Goal: Task Accomplishment & Management: Manage account settings

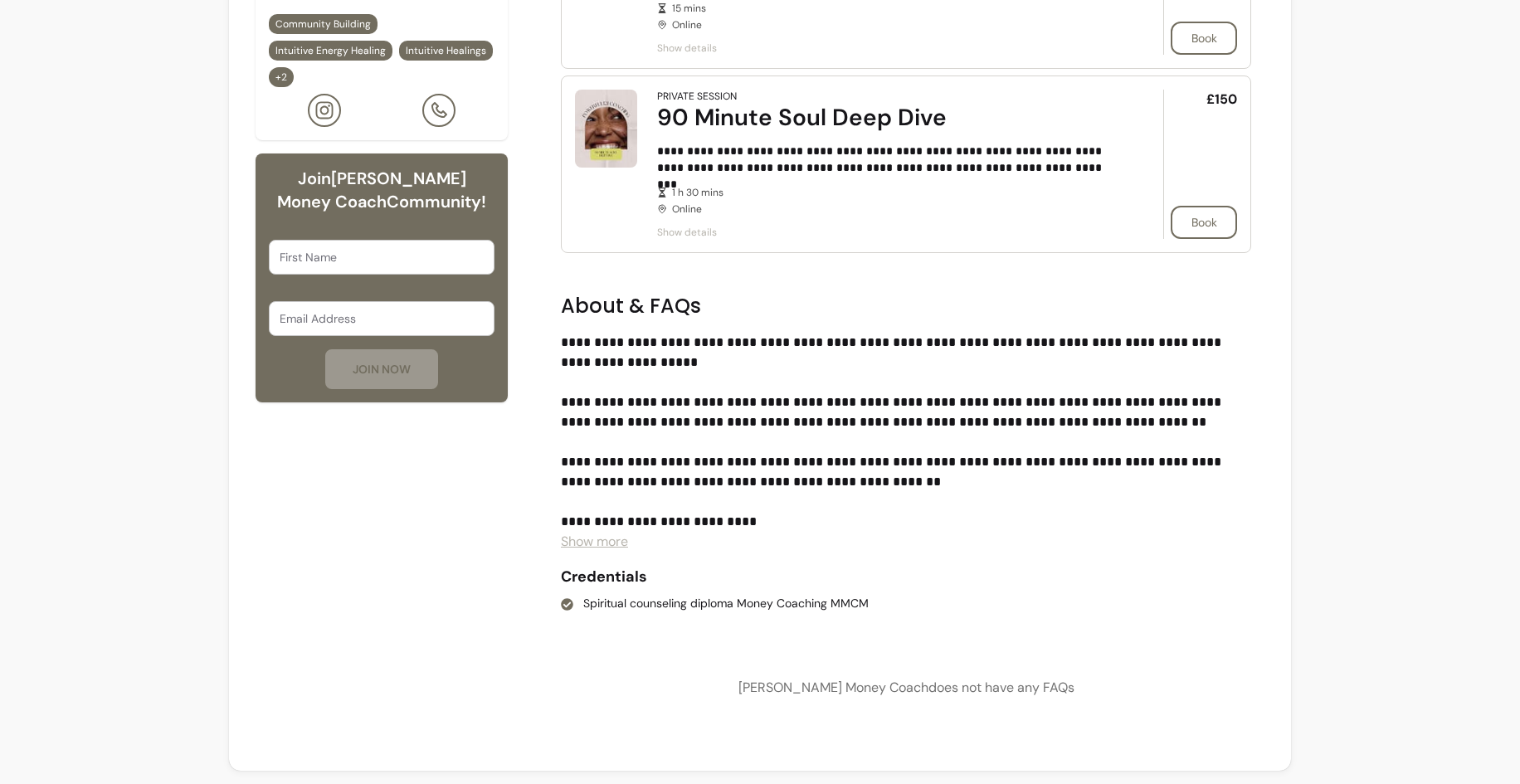
scroll to position [116, 0]
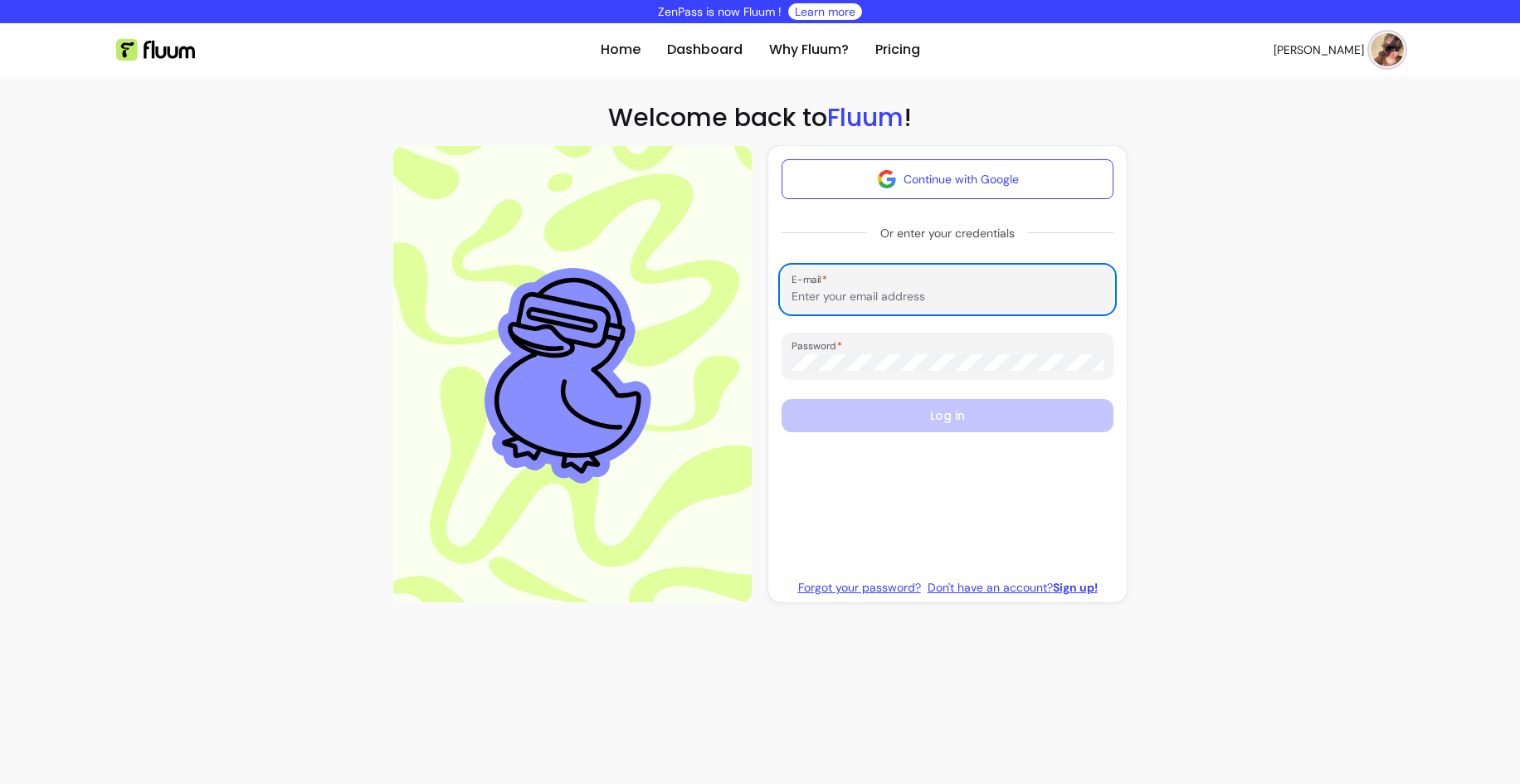
type input "nicmorgan100@gmail.com"
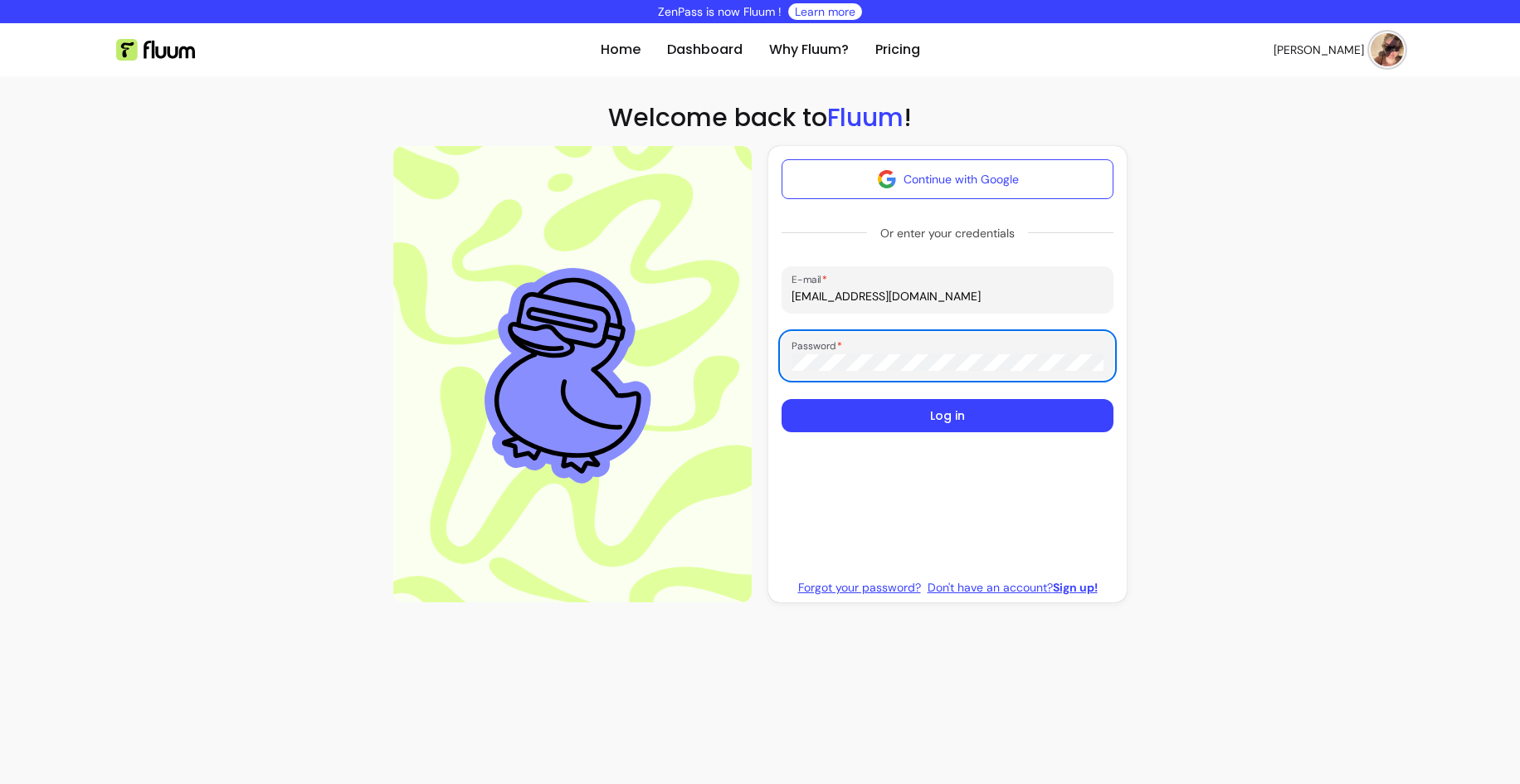
click at [943, 409] on button "Log in" at bounding box center [947, 414] width 332 height 33
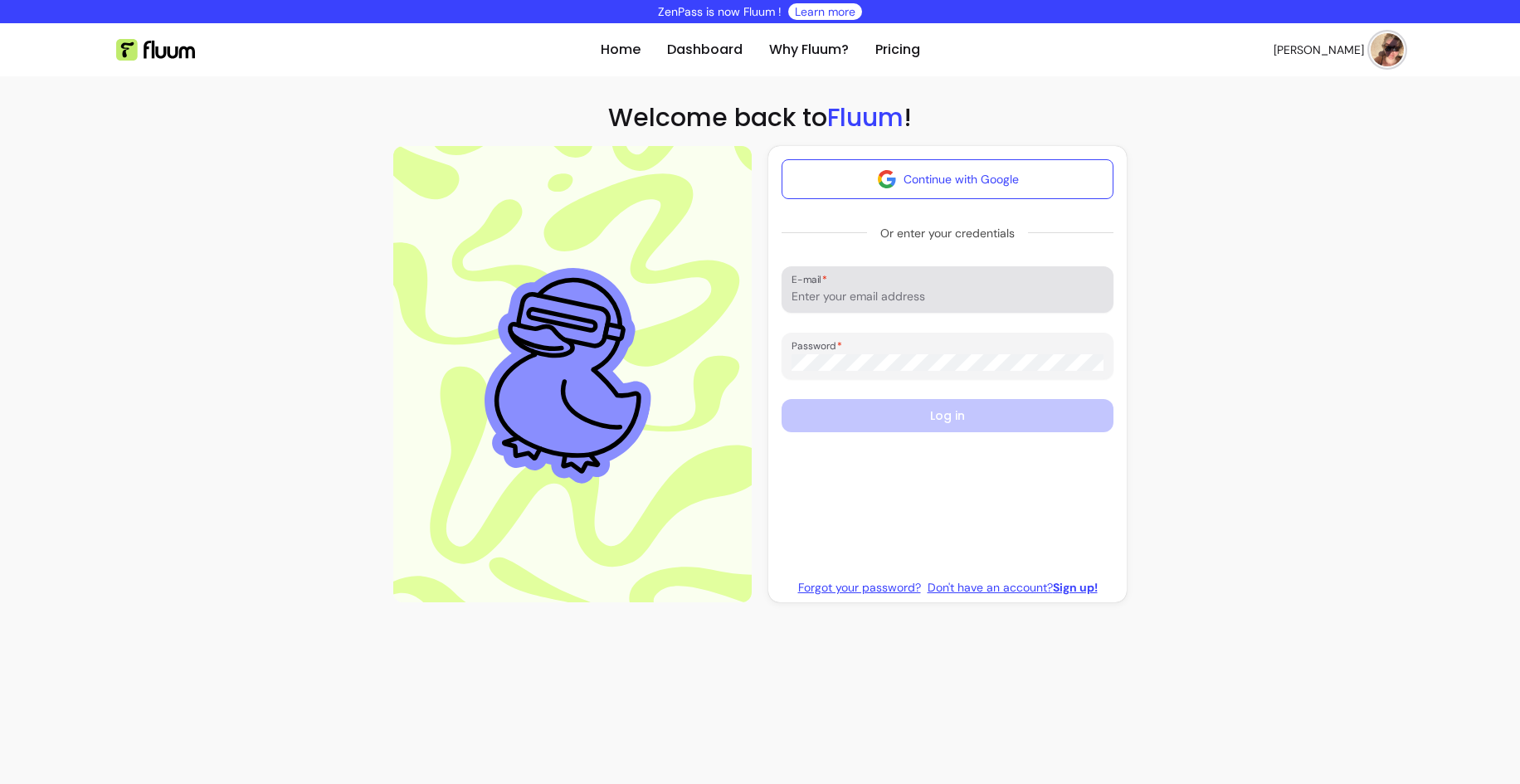
click at [895, 305] on div at bounding box center [947, 288] width 312 height 33
type input "[EMAIL_ADDRESS][DOMAIN_NAME]"
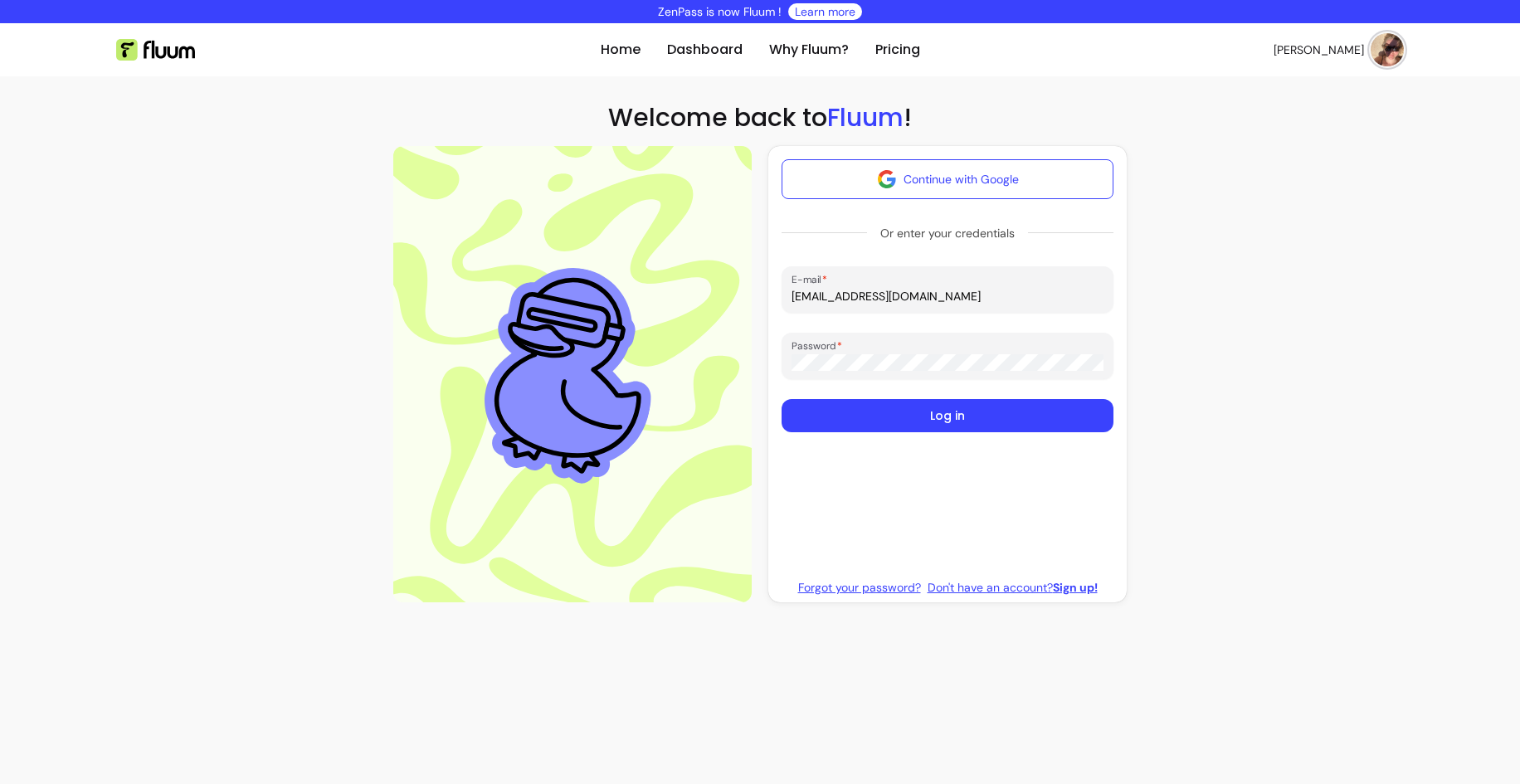
click at [948, 415] on button "Log in" at bounding box center [947, 414] width 332 height 33
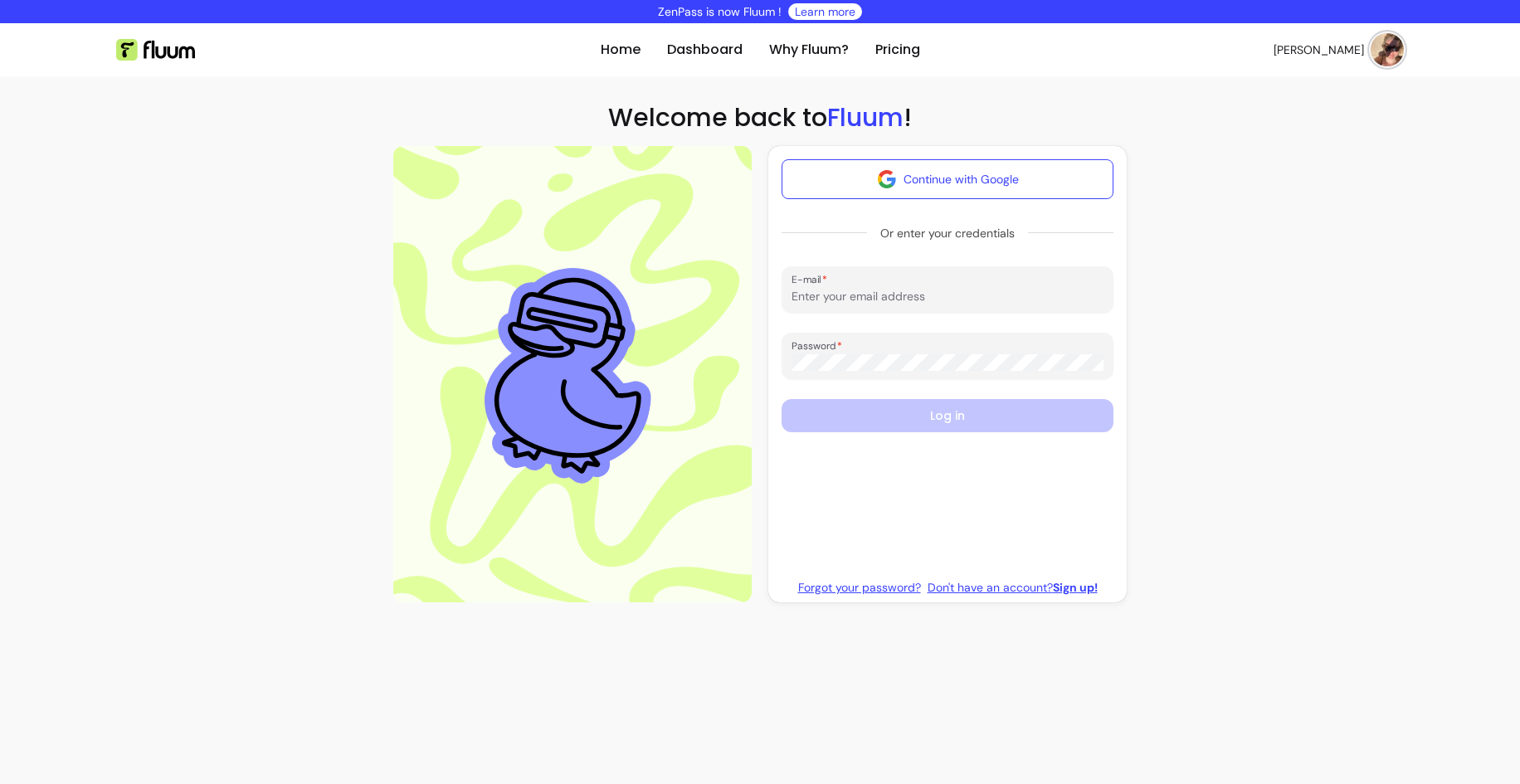
click at [1398, 56] on img at bounding box center [1386, 49] width 33 height 33
click at [1334, 84] on li "Dashboard" at bounding box center [1319, 93] width 153 height 27
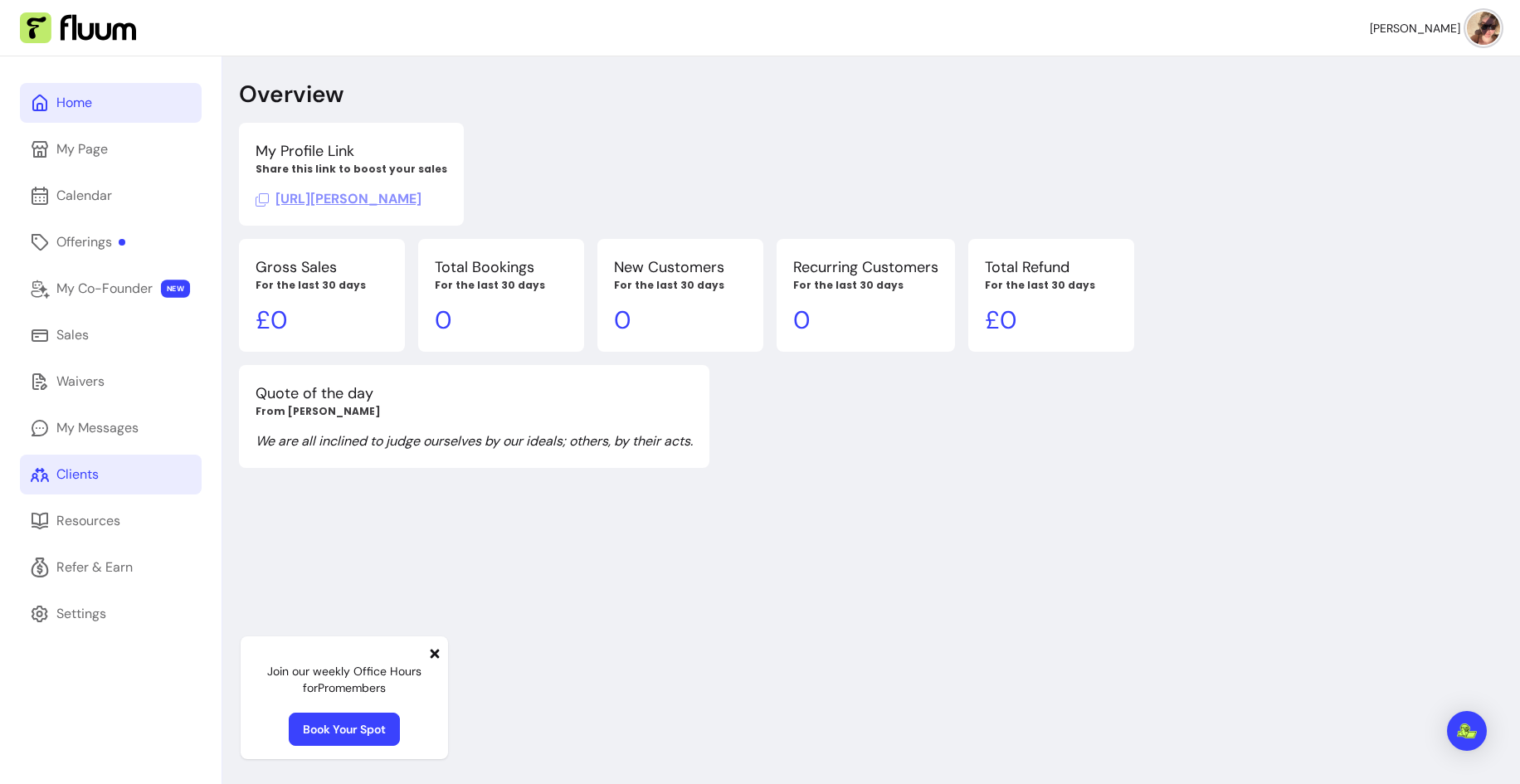
click at [127, 460] on link "Clients" at bounding box center [110, 475] width 181 height 40
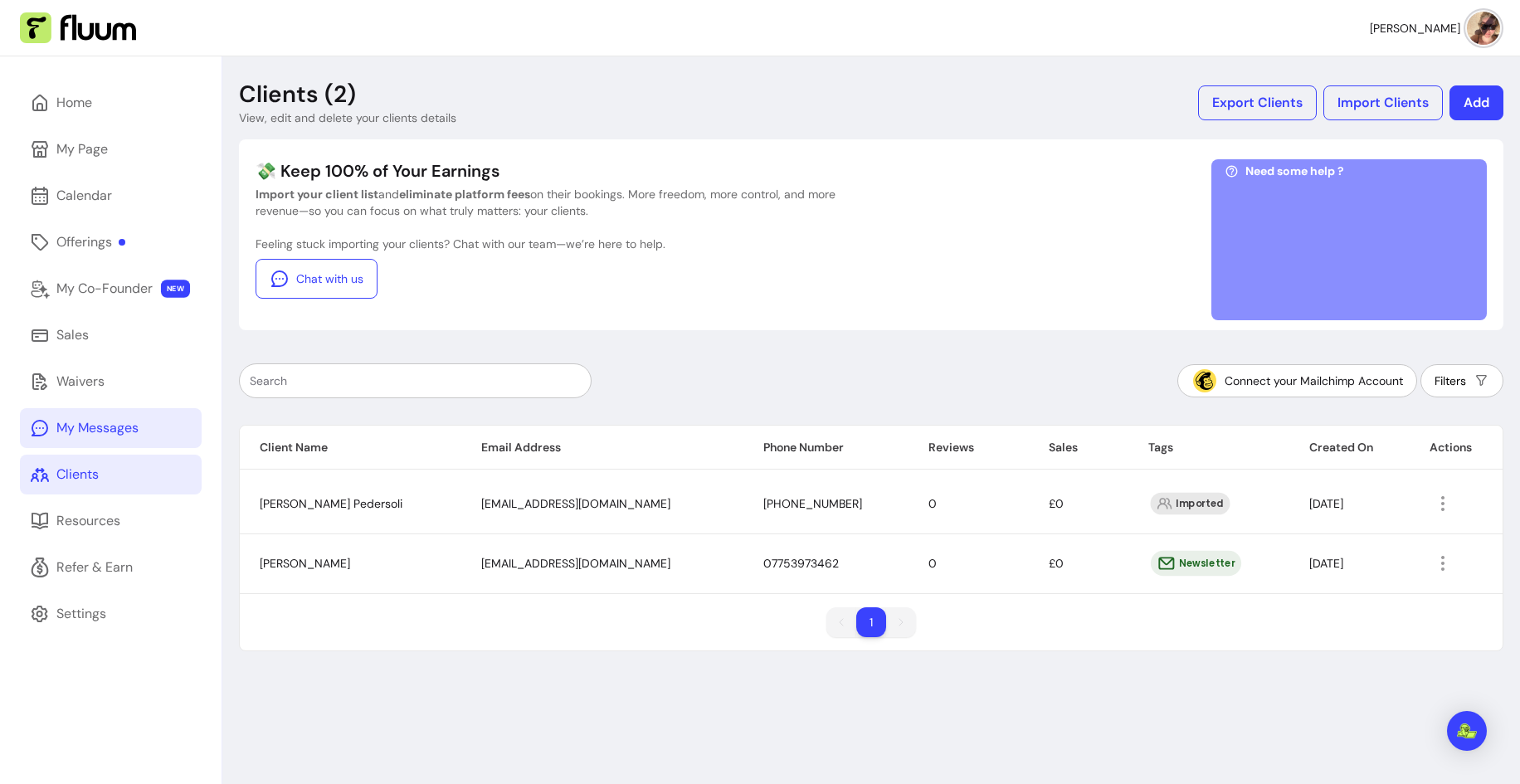
click at [124, 425] on div "My Messages" at bounding box center [97, 428] width 82 height 20
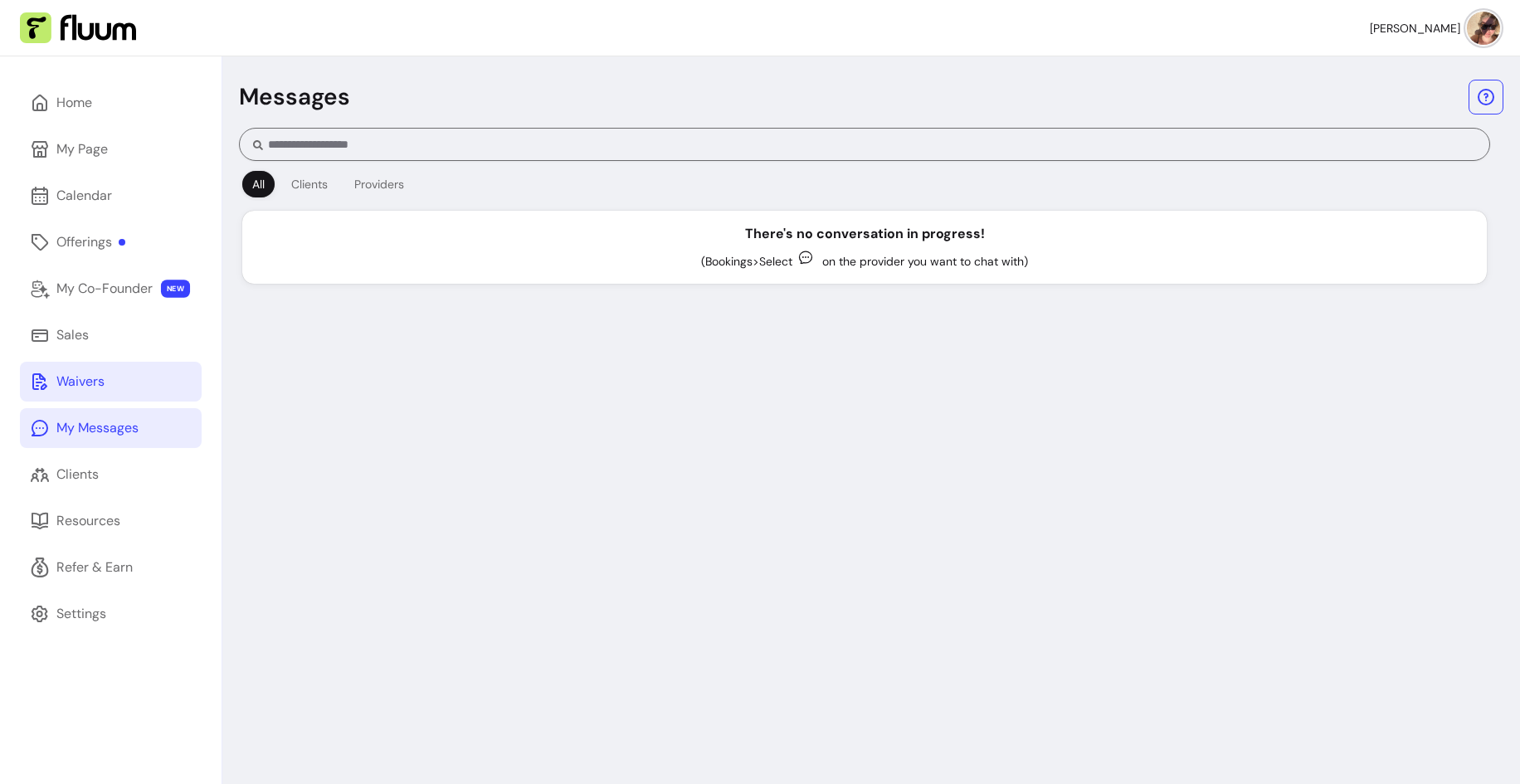
click at [85, 370] on link "Waivers" at bounding box center [110, 382] width 181 height 40
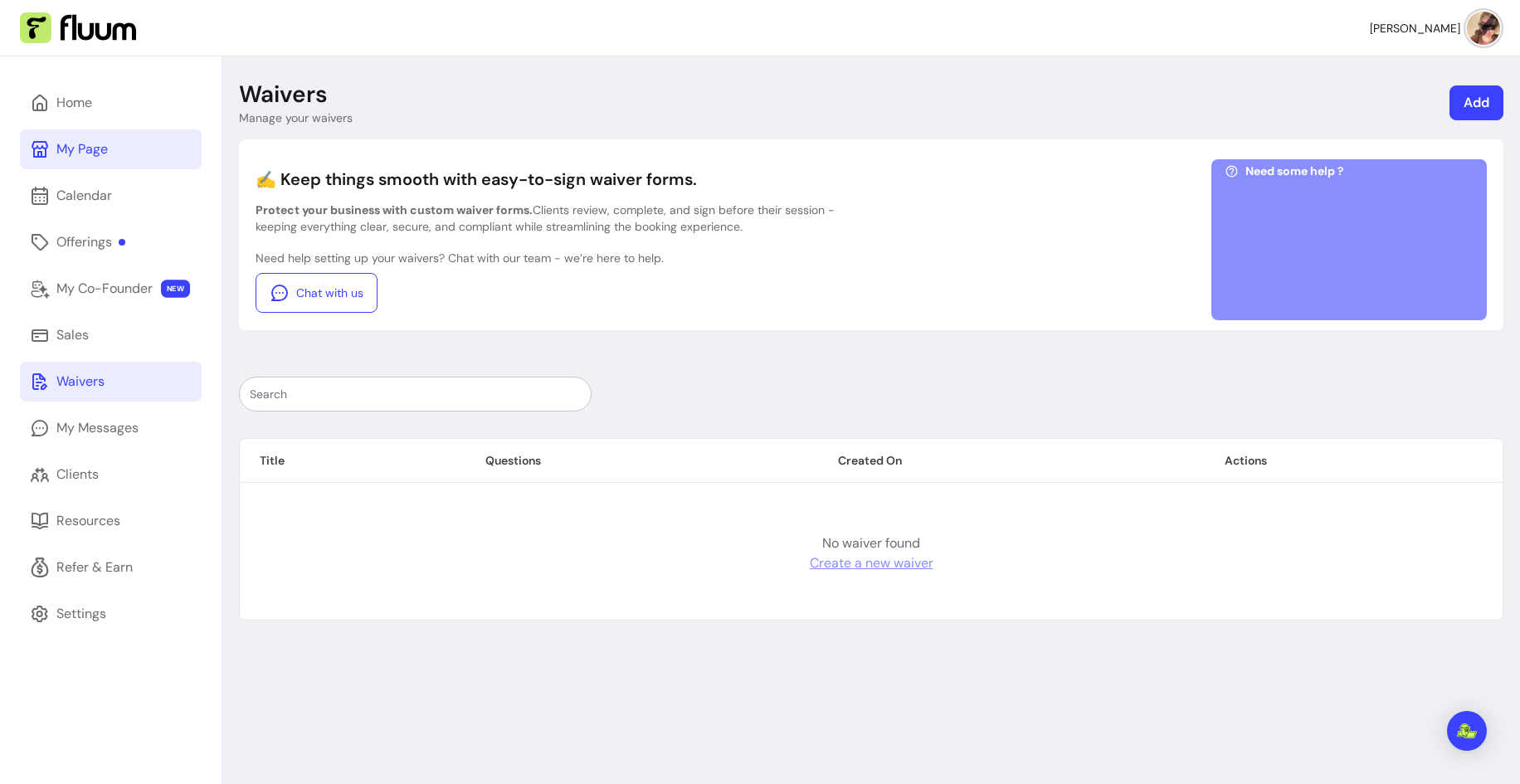
click at [93, 149] on div "My Page" at bounding box center [82, 150] width 52 height 20
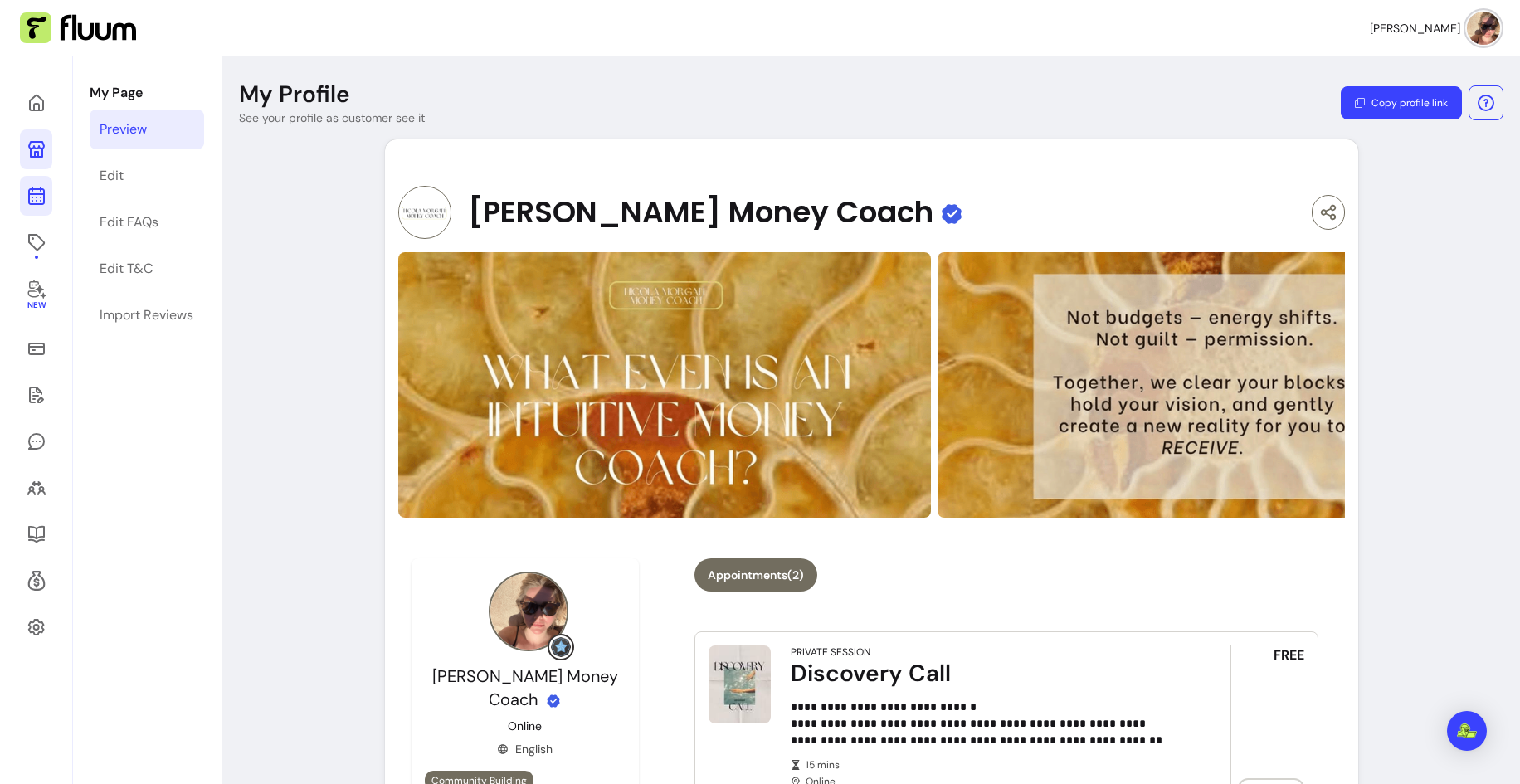
click at [28, 202] on icon at bounding box center [37, 195] width 20 height 20
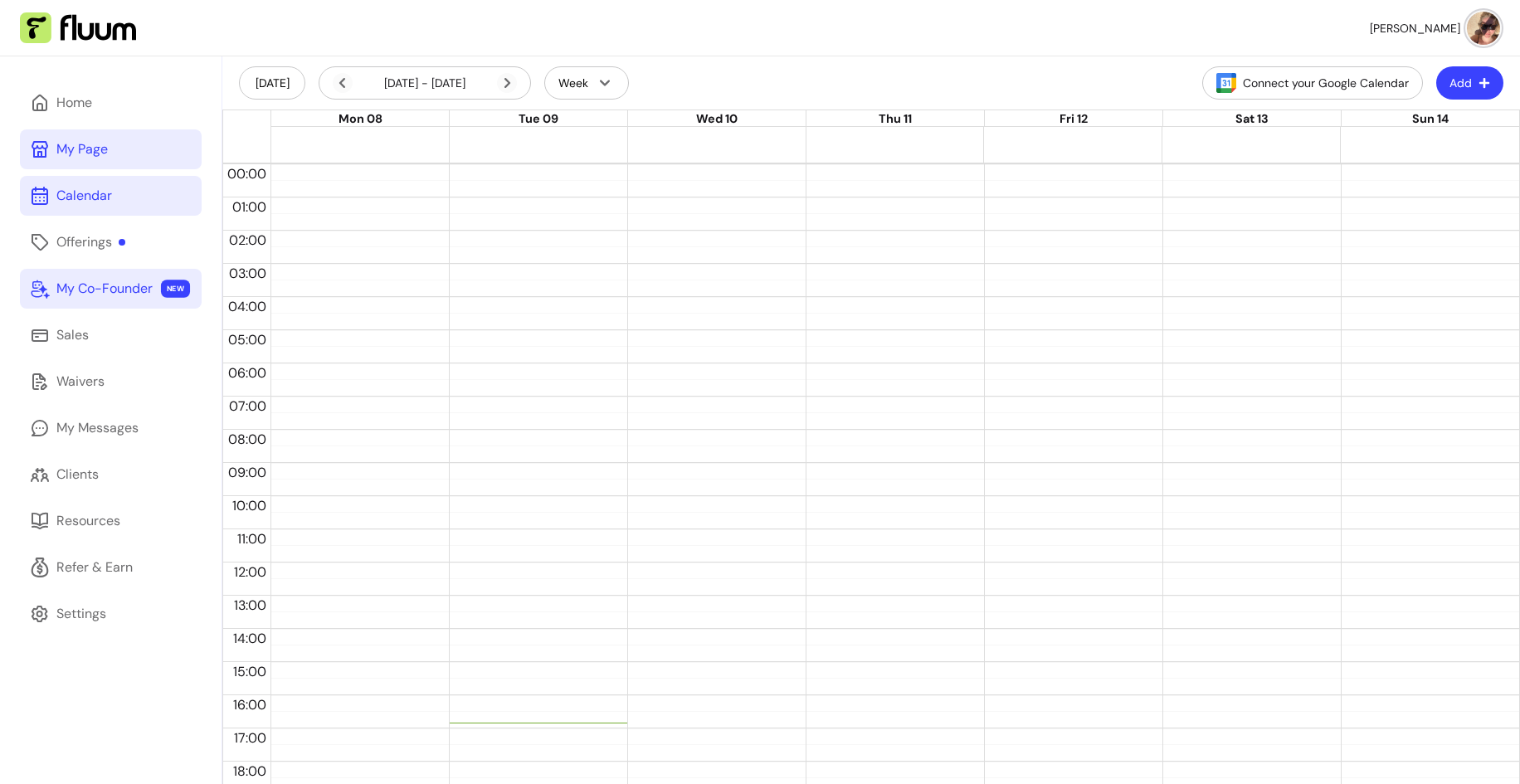
click at [97, 301] on link "My Co-Founder NEW" at bounding box center [110, 288] width 181 height 40
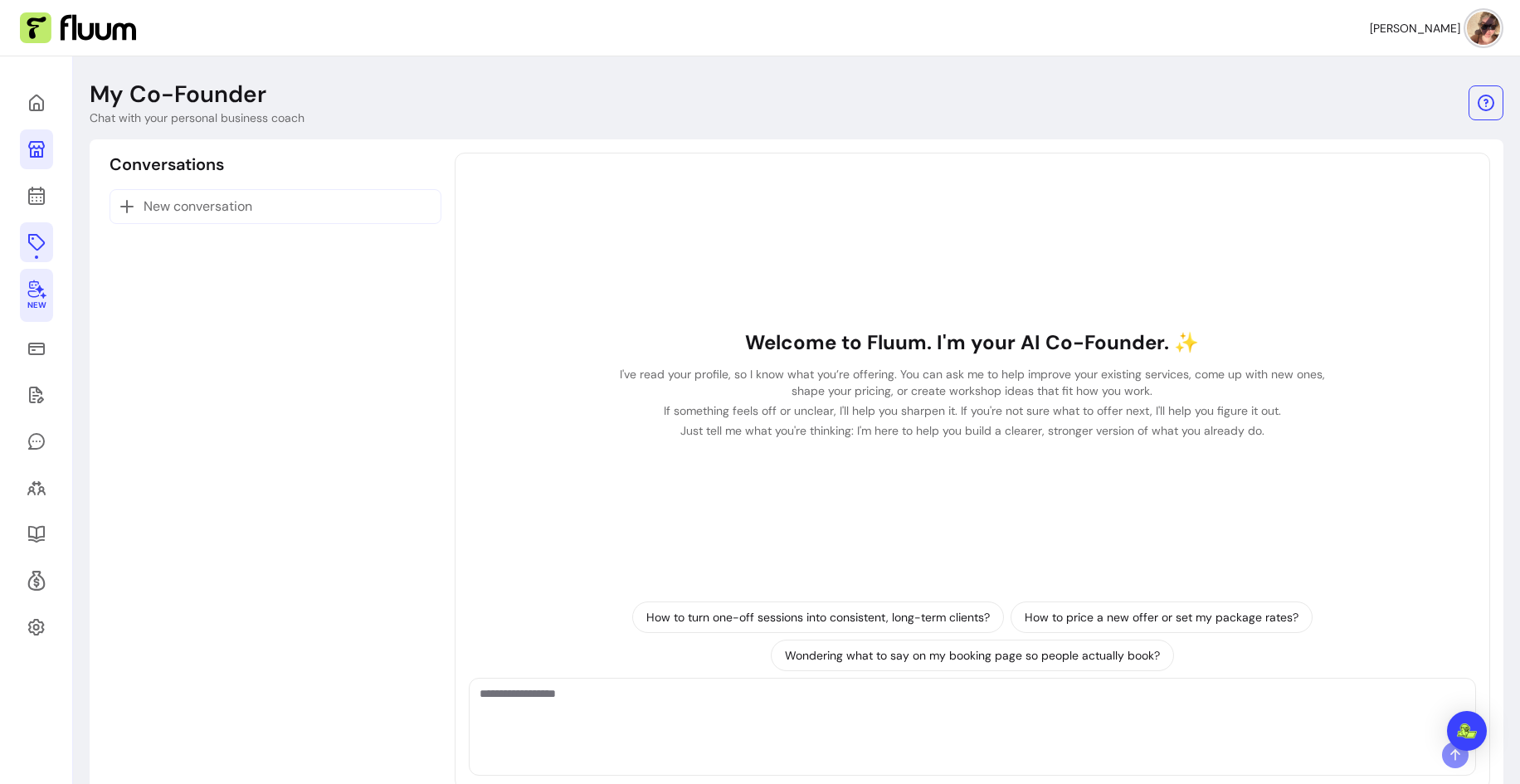
click at [35, 253] on link at bounding box center [36, 242] width 33 height 40
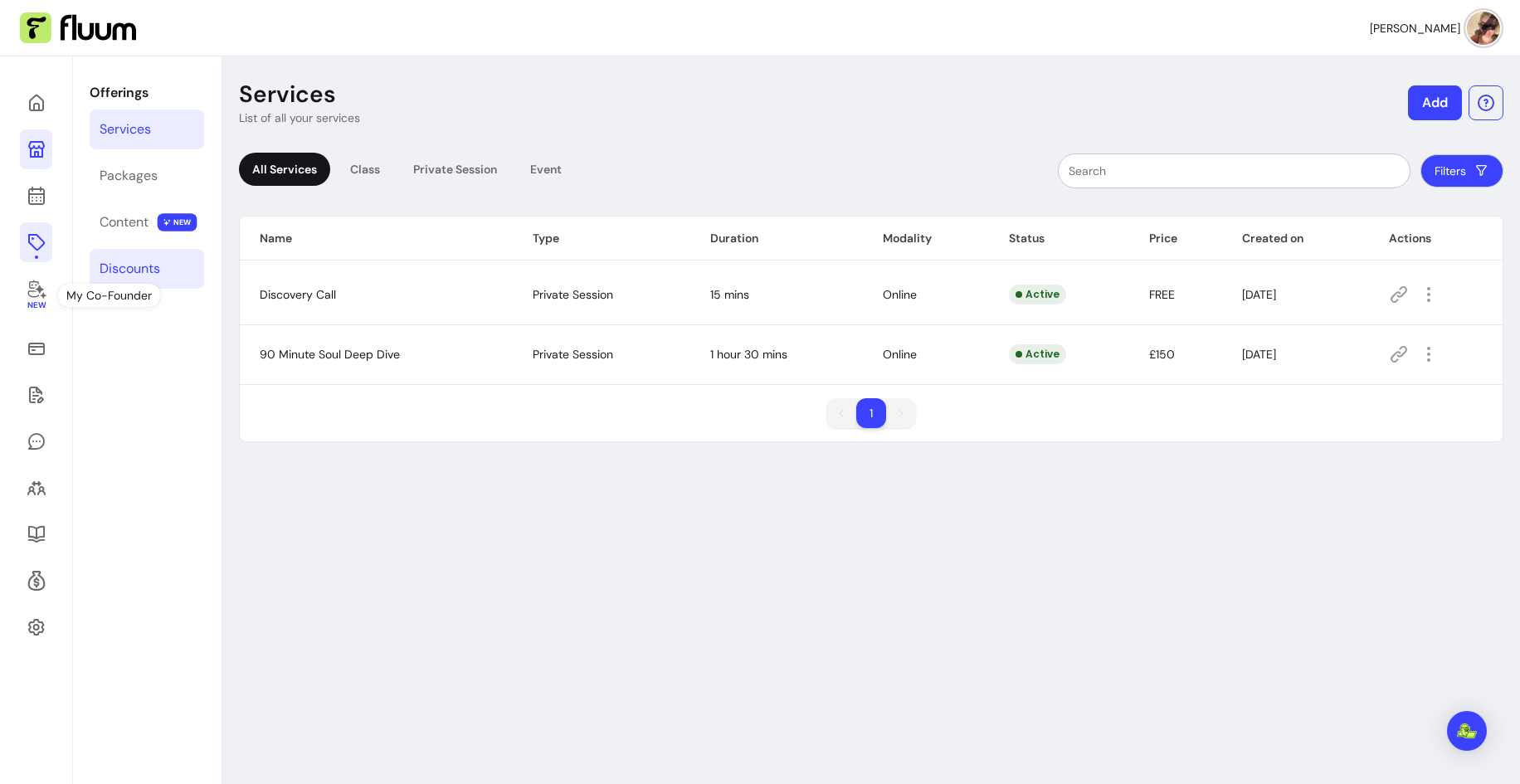
click at [160, 276] on div "Discounts" at bounding box center [129, 269] width 60 height 20
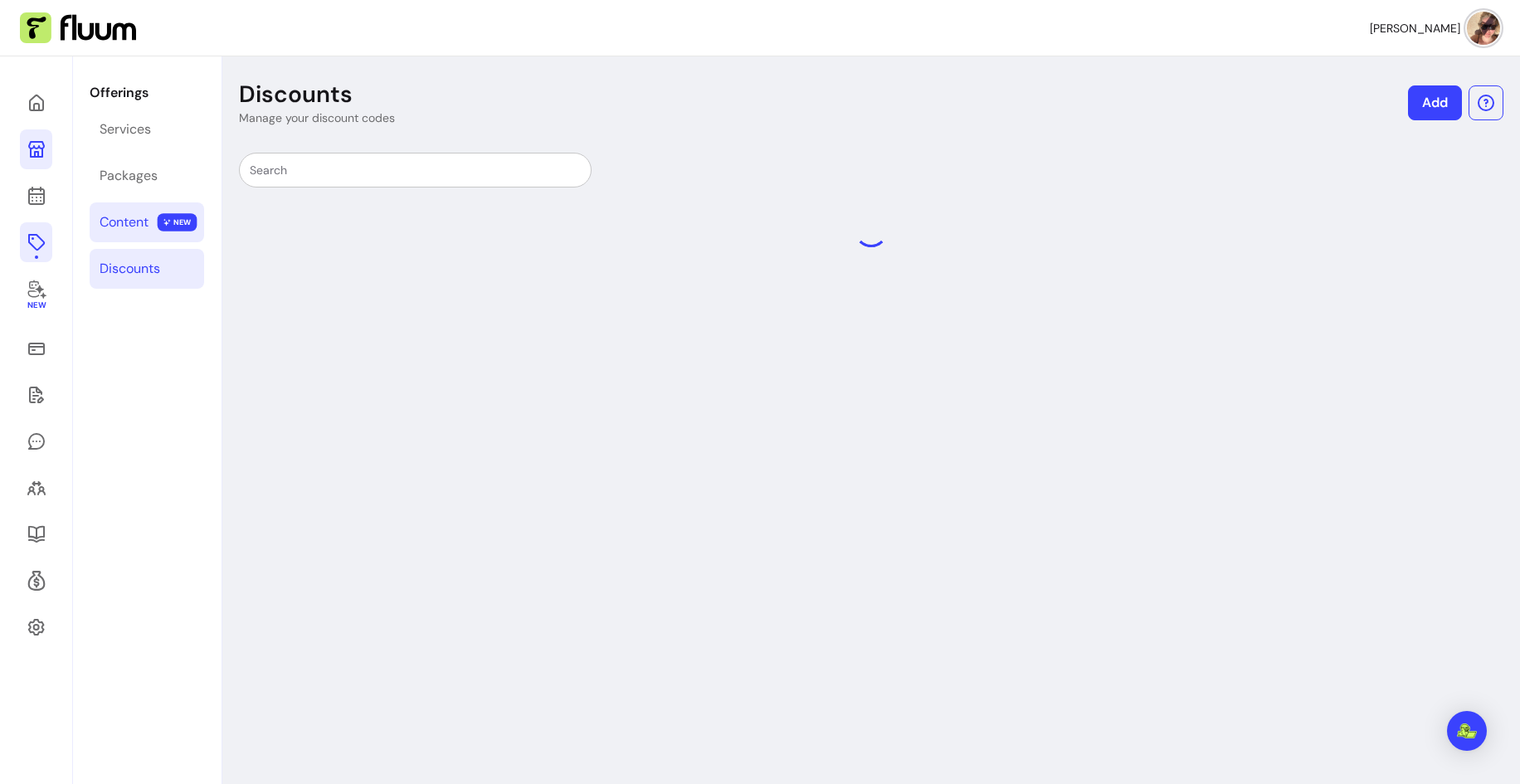
click at [138, 237] on link "Content NEW" at bounding box center [146, 222] width 114 height 40
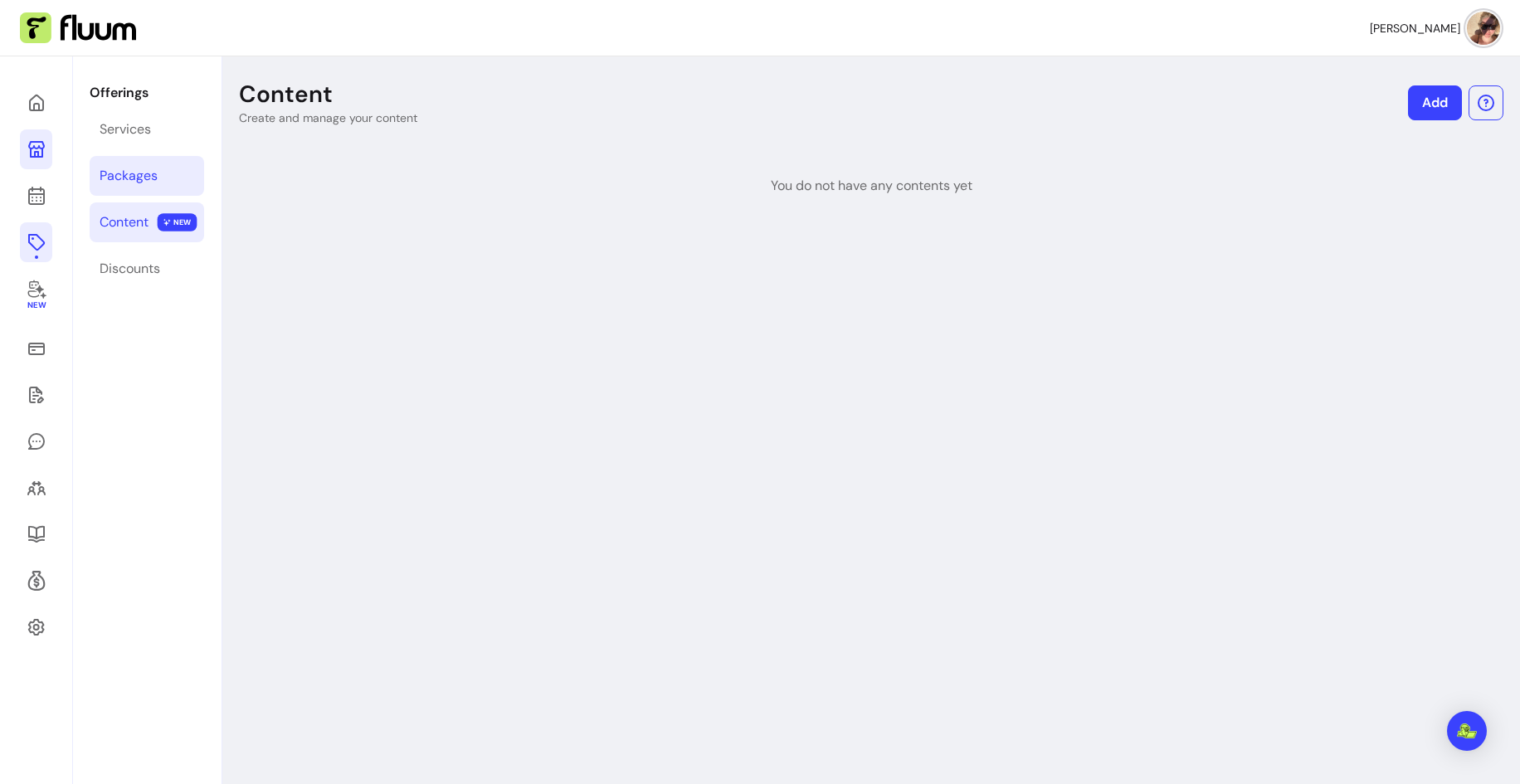
click at [109, 182] on div "Packages" at bounding box center [128, 175] width 58 height 20
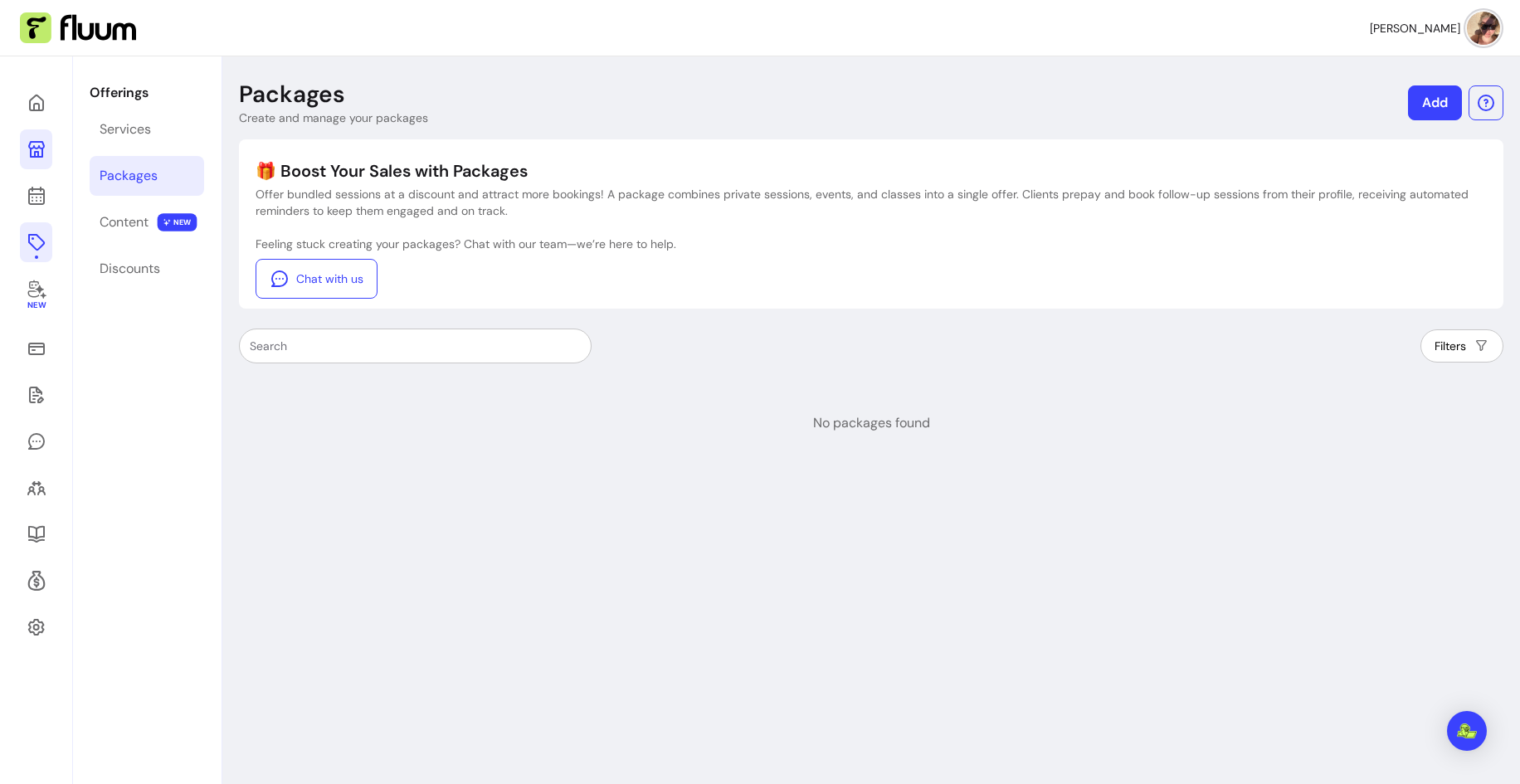
click at [109, 153] on div "Offerings Services Packages Content NEW Discounts" at bounding box center [147, 448] width 148 height 784
click at [109, 143] on link "Services" at bounding box center [146, 129] width 114 height 40
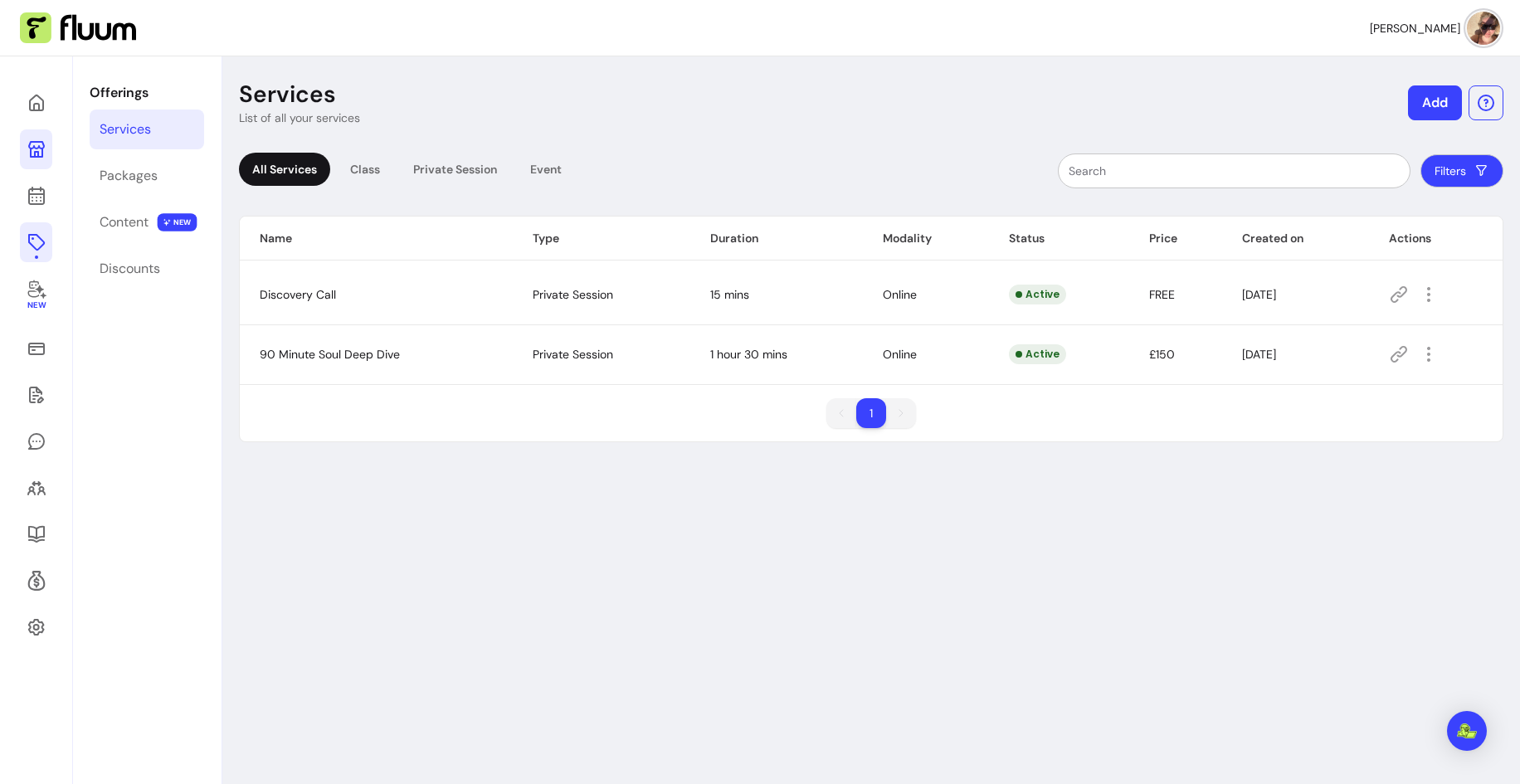
click at [39, 159] on icon at bounding box center [37, 150] width 20 height 20
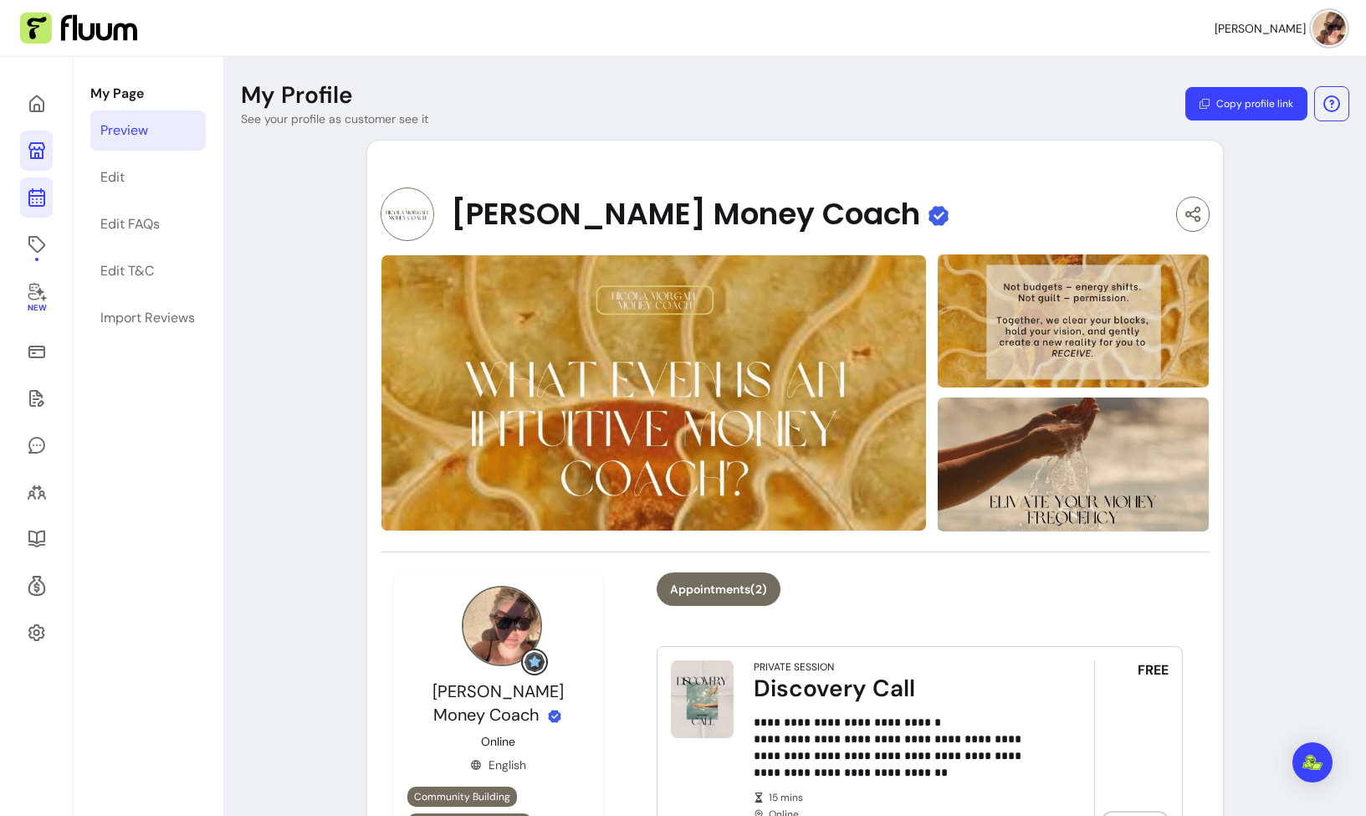
click at [49, 198] on link at bounding box center [36, 197] width 33 height 40
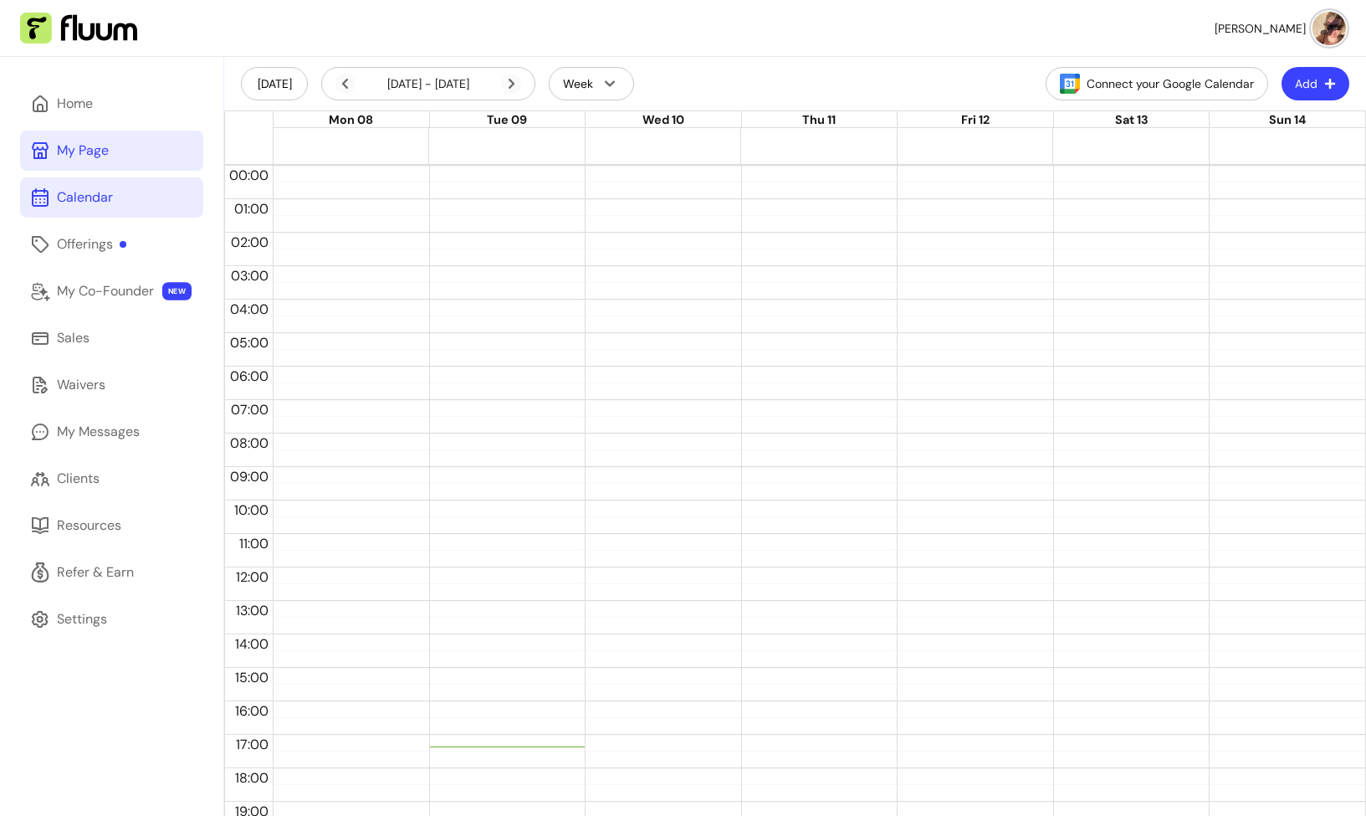
click at [65, 168] on link "My Page" at bounding box center [111, 151] width 183 height 40
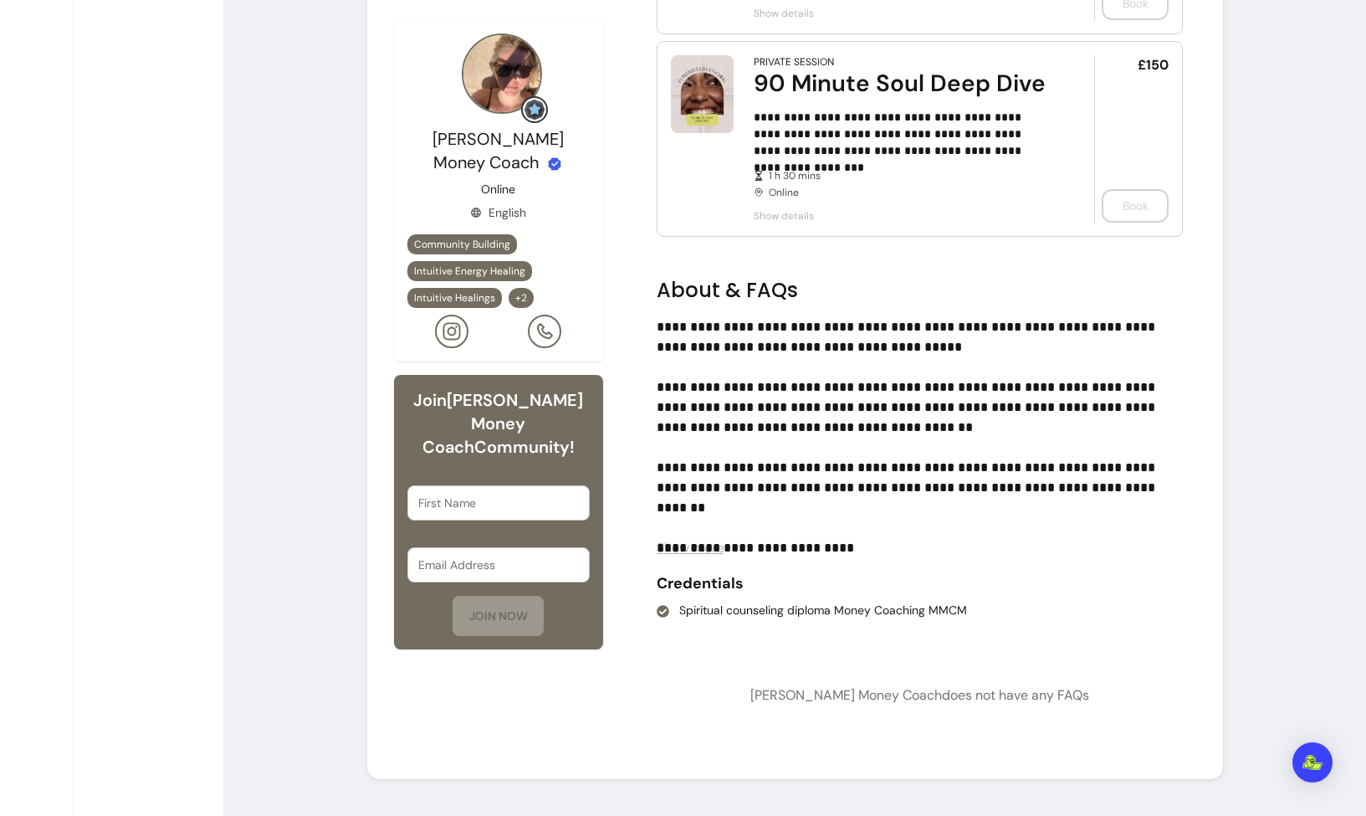
scroll to position [25, 0]
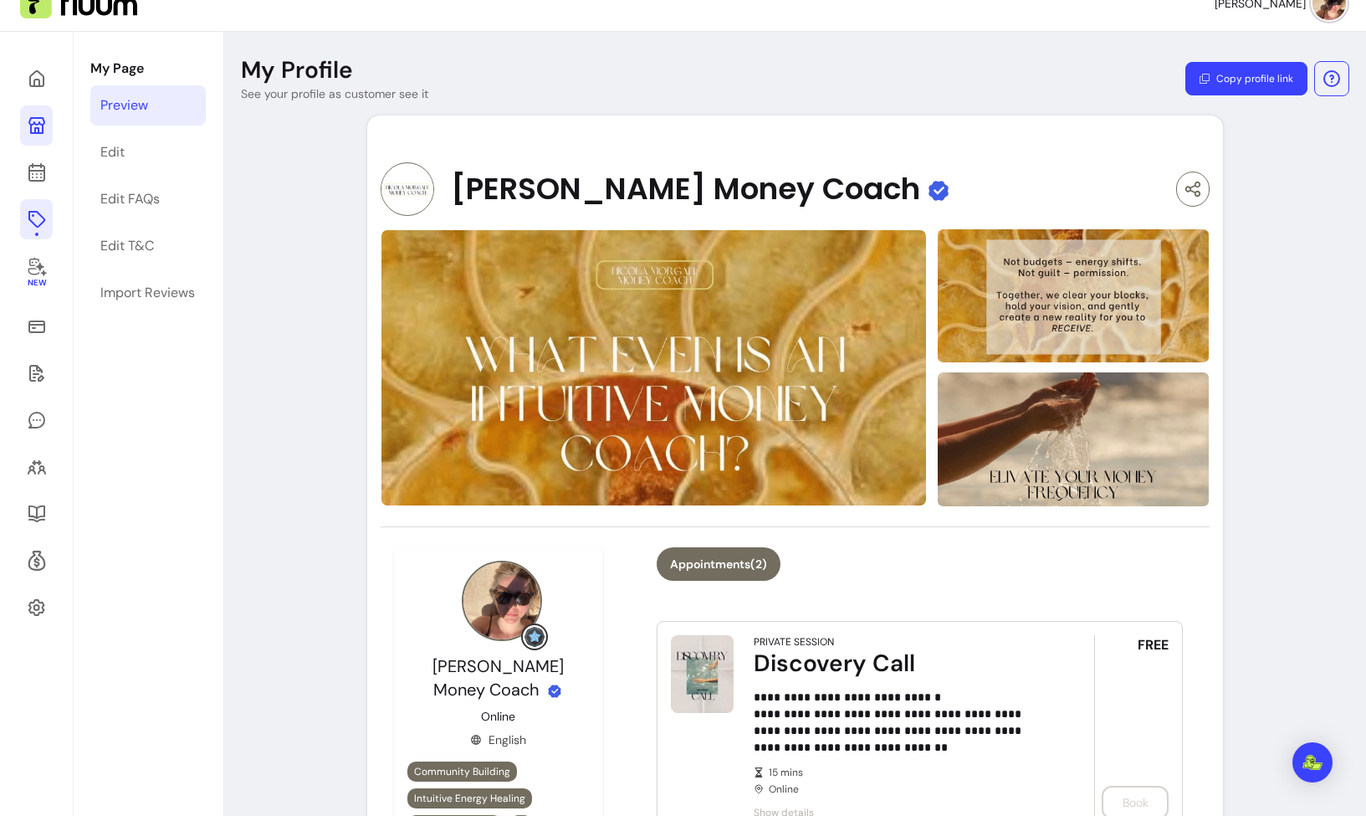
click at [36, 219] on icon at bounding box center [37, 219] width 20 height 20
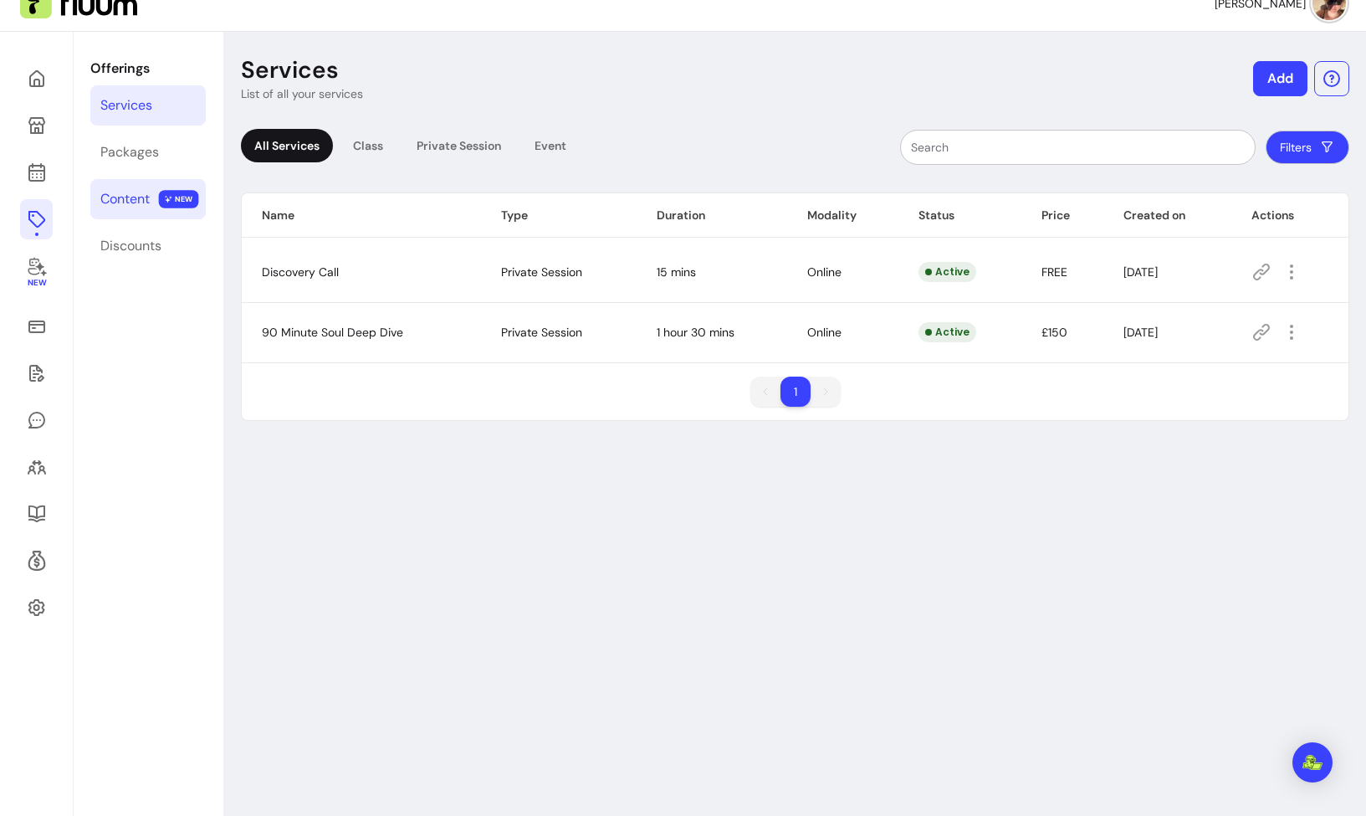
click at [163, 179] on link "Content NEW" at bounding box center [147, 199] width 115 height 40
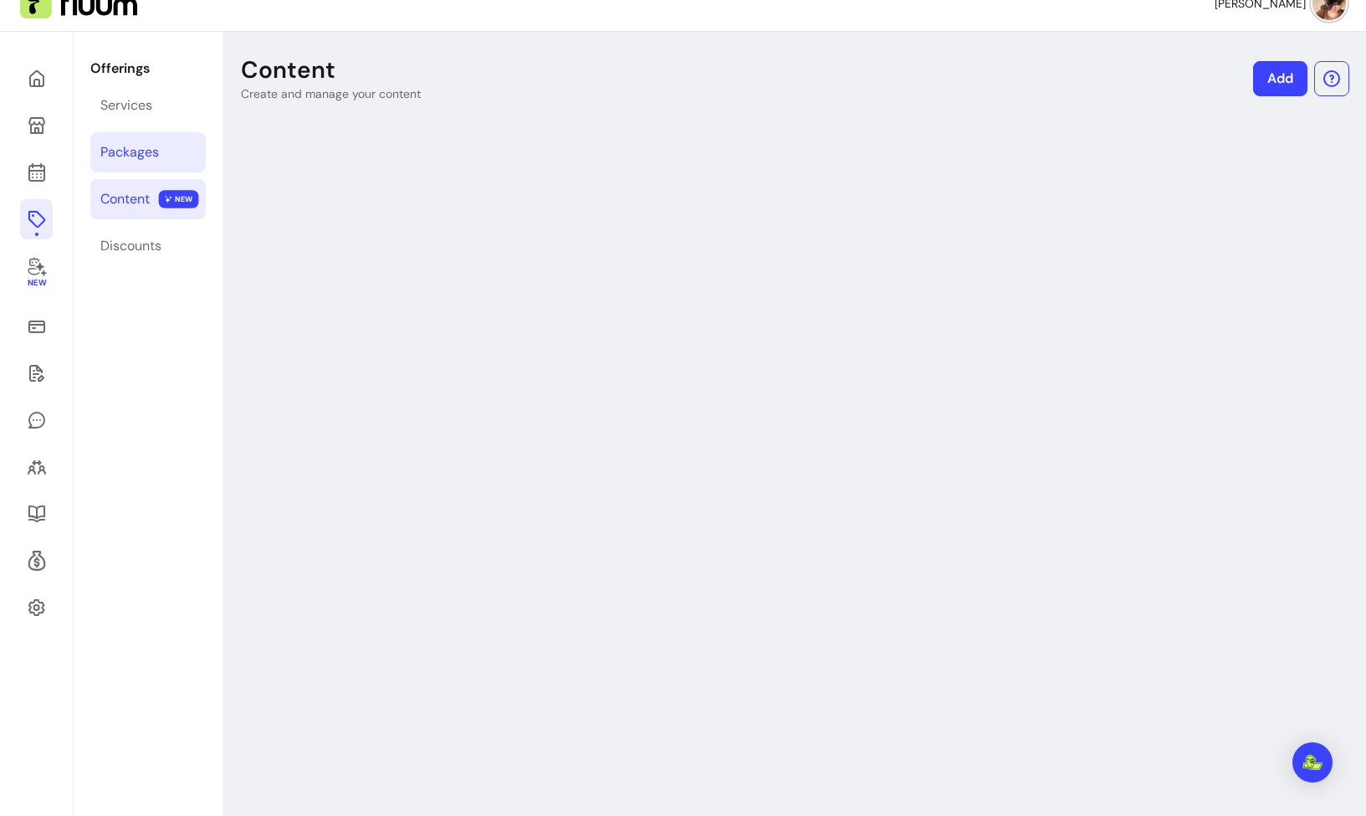
click at [149, 163] on link "Packages" at bounding box center [147, 152] width 115 height 40
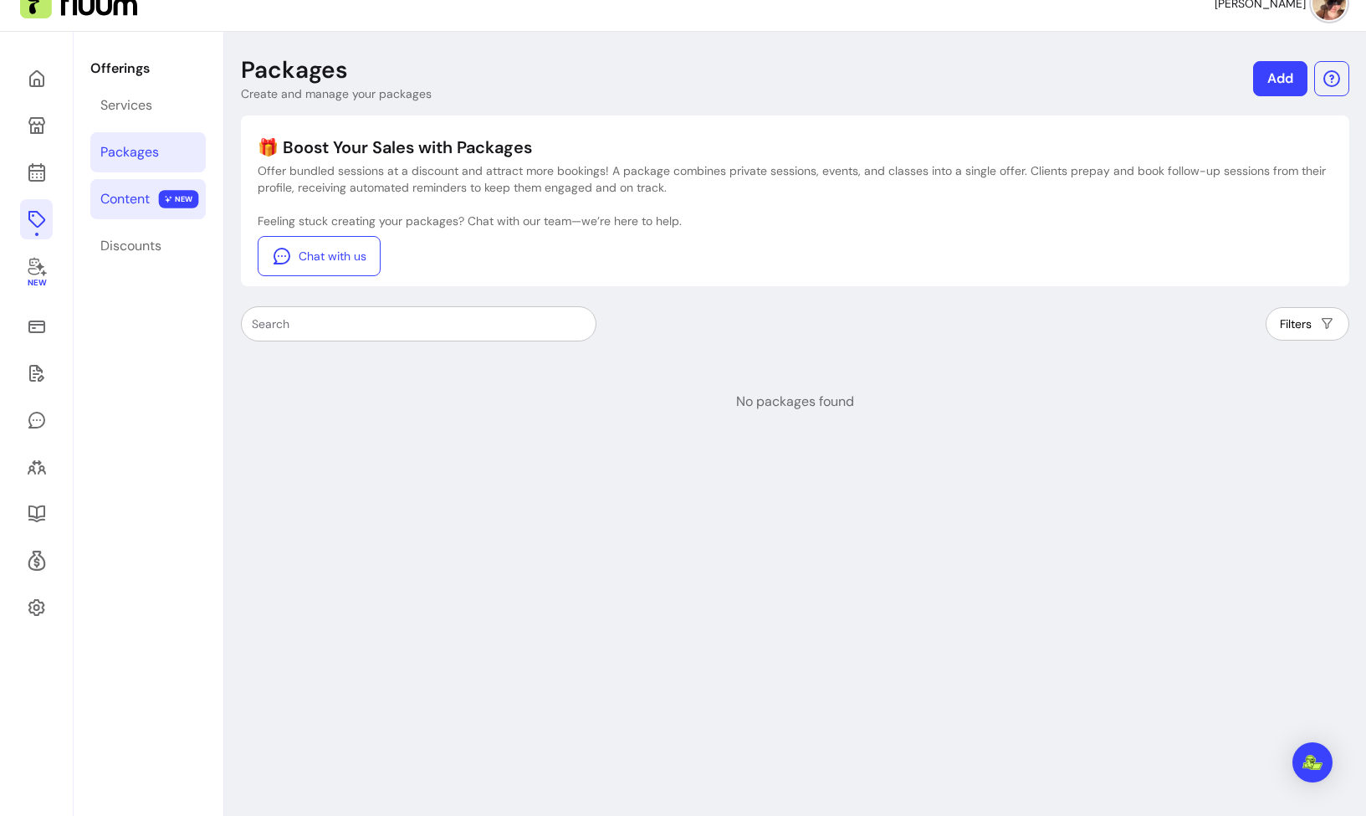
click at [135, 187] on link "Content NEW" at bounding box center [147, 199] width 115 height 40
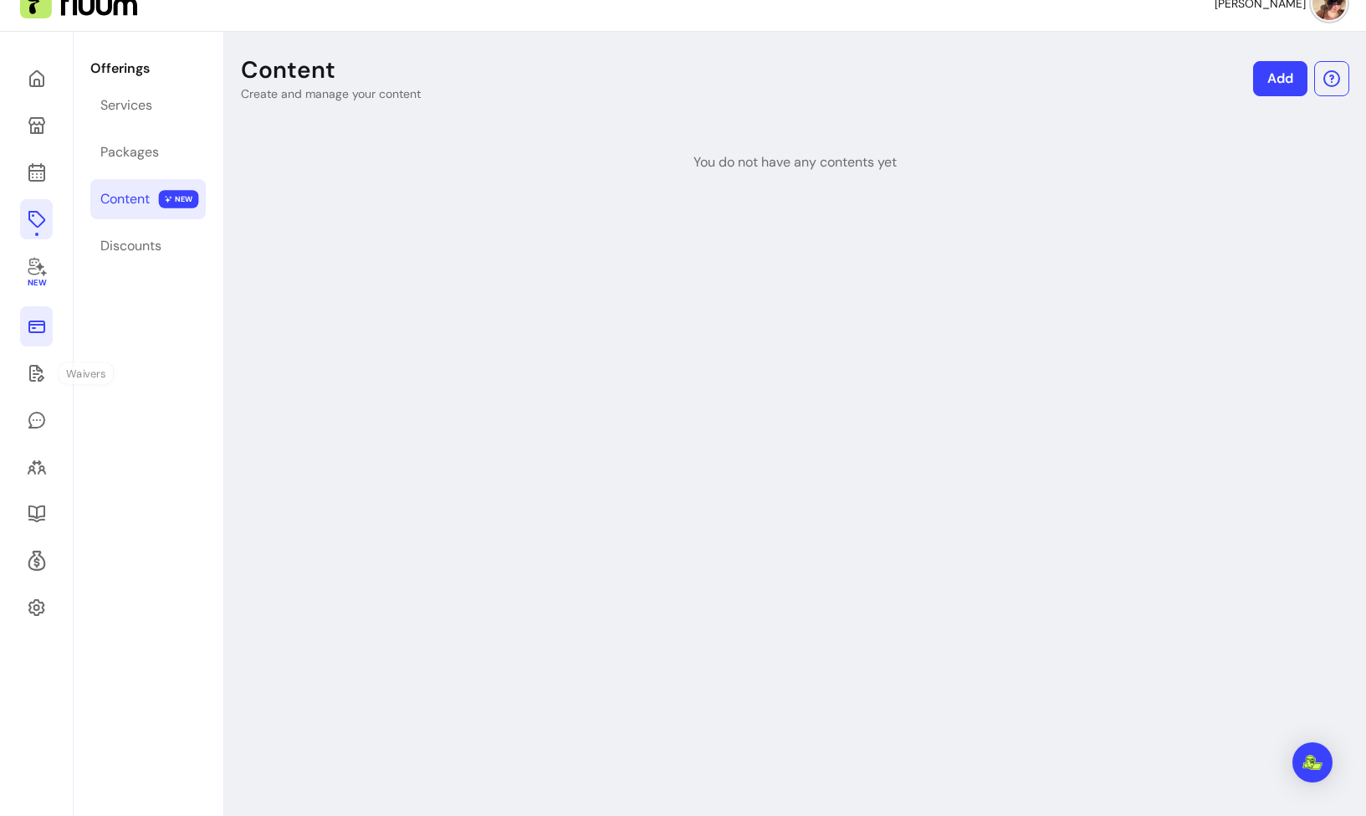
click at [38, 332] on icon at bounding box center [36, 326] width 17 height 13
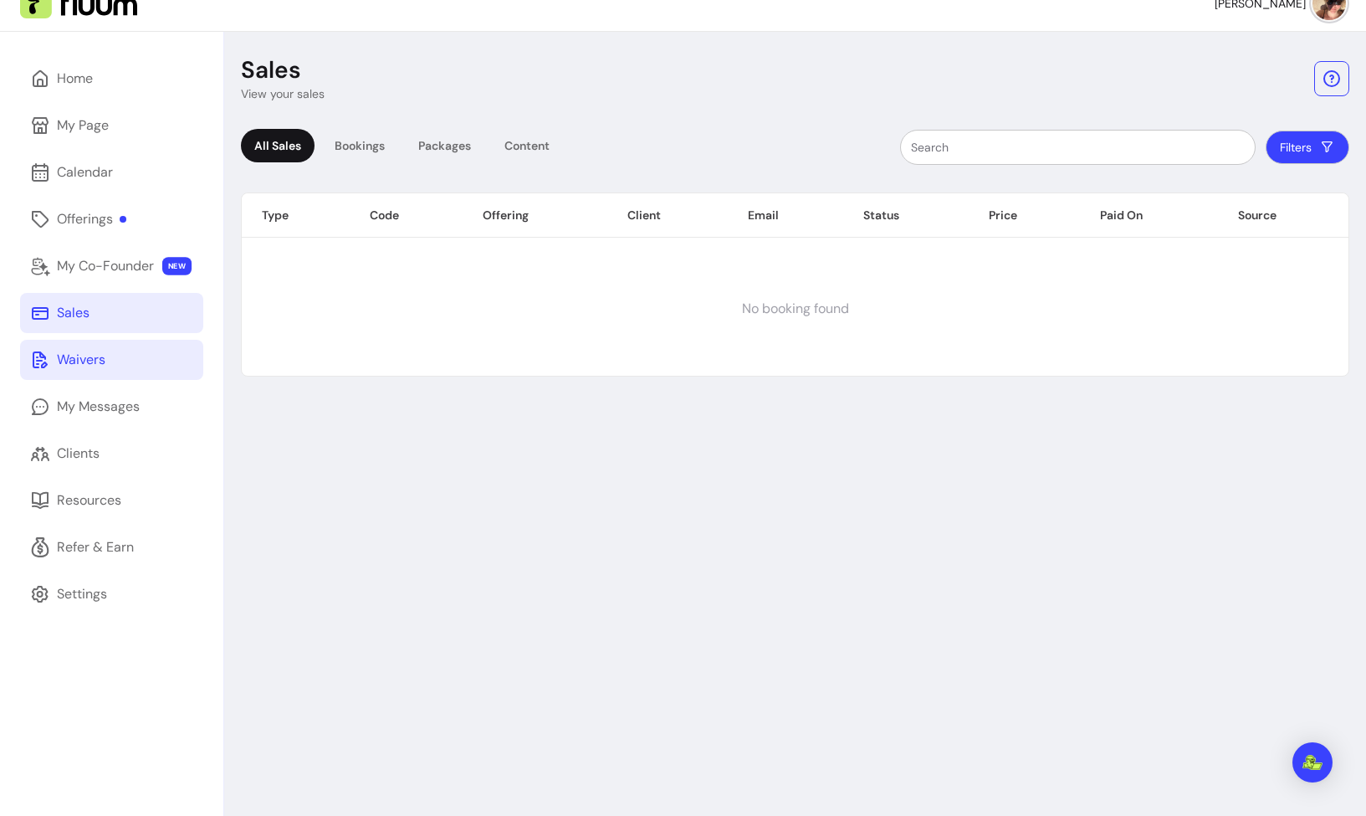
click at [68, 373] on link "Waivers" at bounding box center [111, 360] width 183 height 40
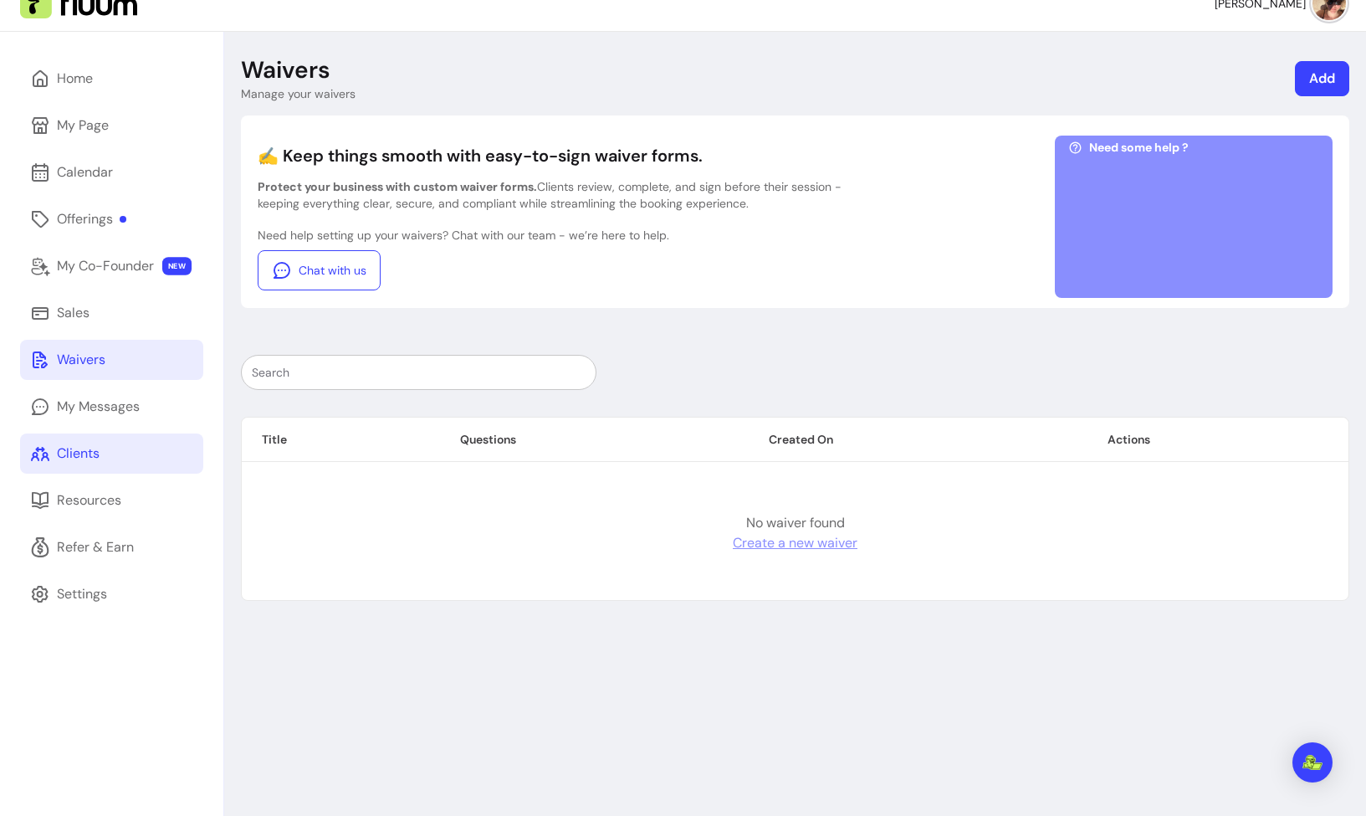
click at [115, 455] on link "Clients" at bounding box center [111, 453] width 183 height 40
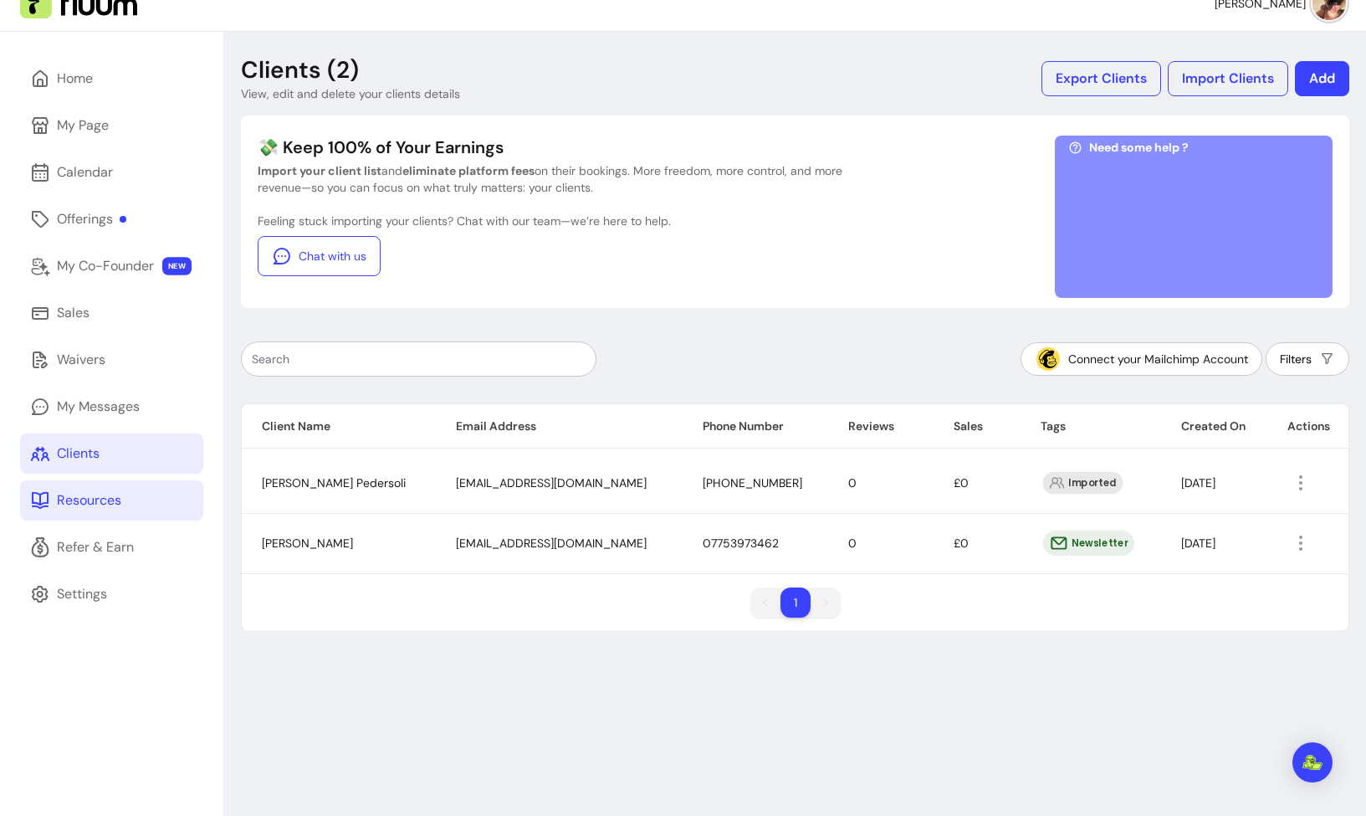
click at [78, 508] on div "Resources" at bounding box center [89, 500] width 64 height 20
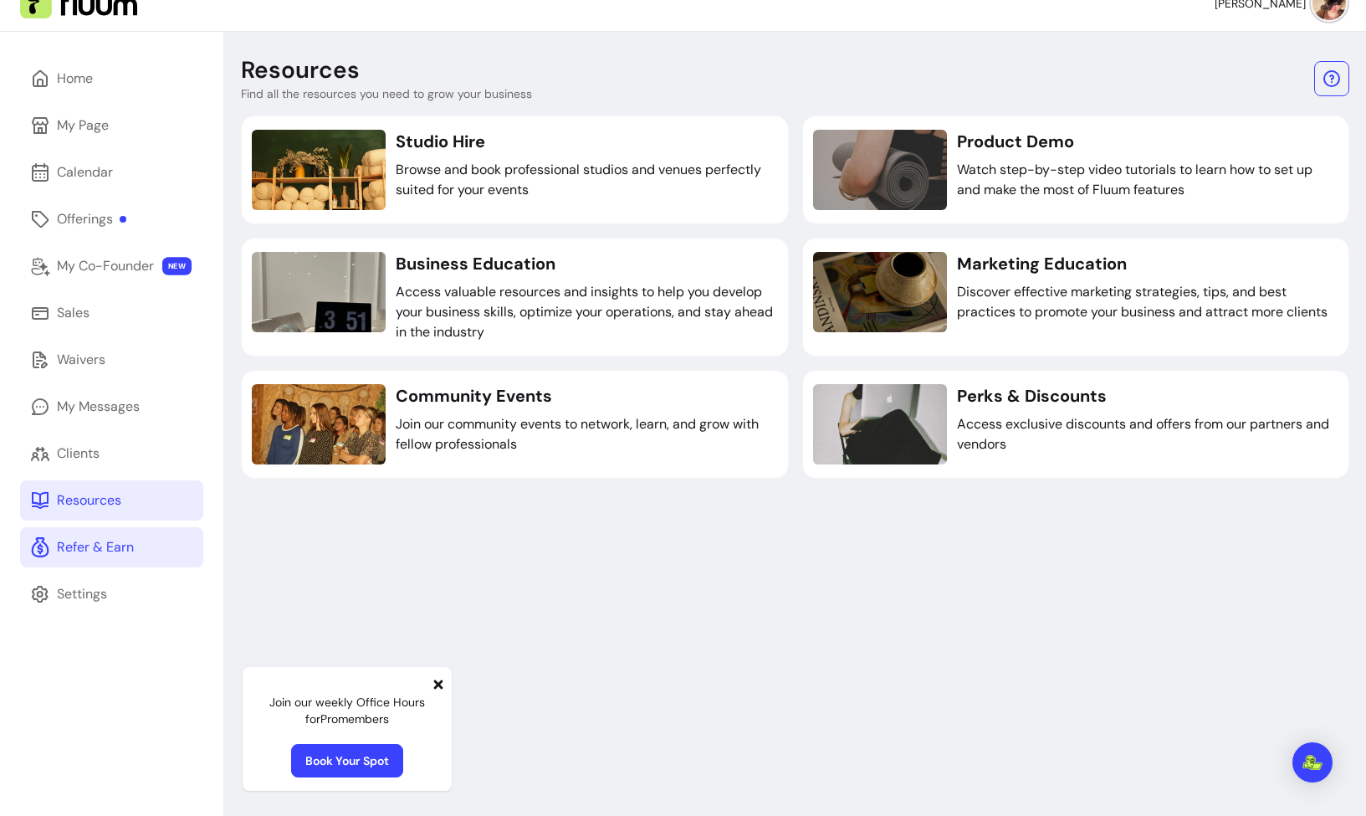
click at [124, 552] on div "Refer & Earn" at bounding box center [95, 547] width 77 height 20
click at [78, 113] on link "My Page" at bounding box center [111, 125] width 183 height 40
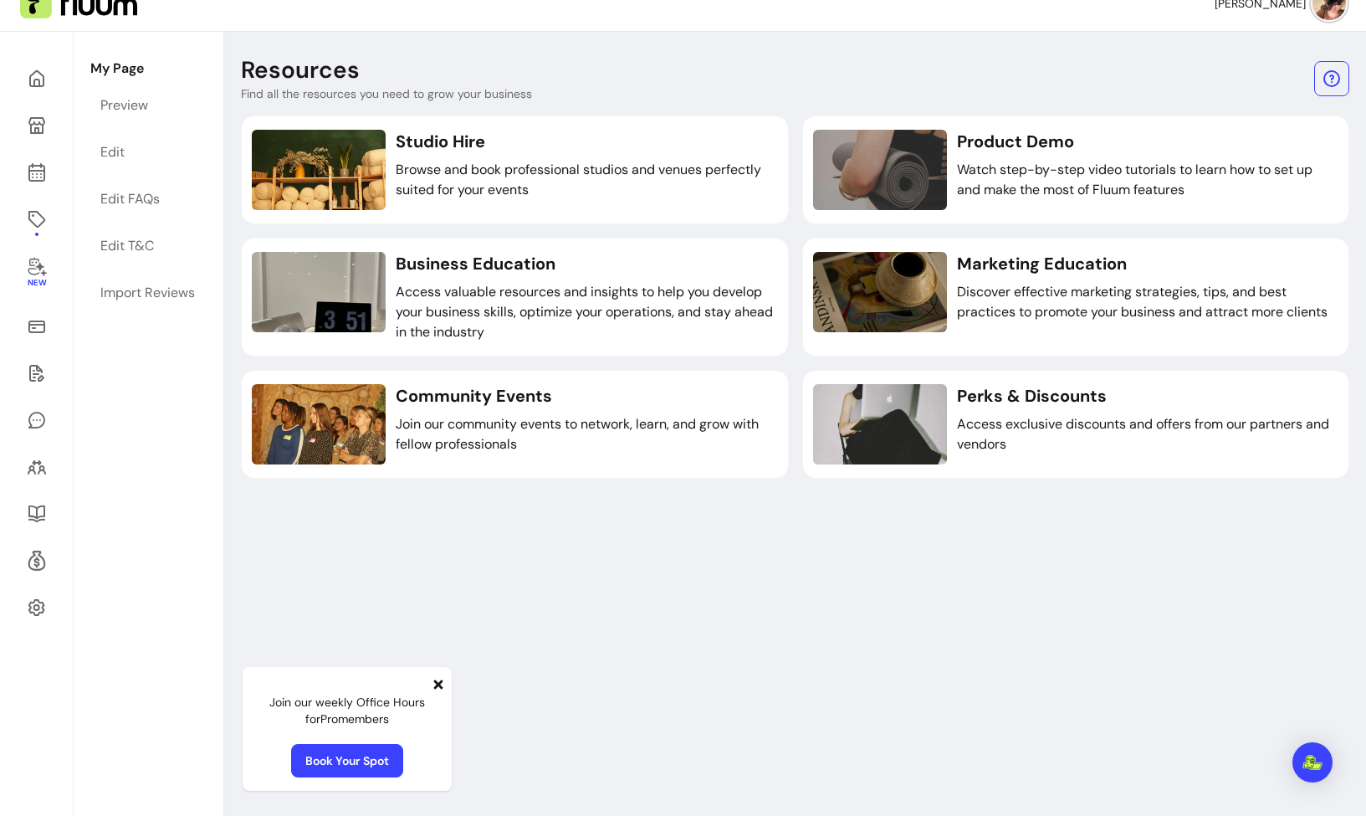
click at [78, 90] on div "My Page Preview Edit Edit FAQs Edit T&C Import Reviews" at bounding box center [148, 440] width 149 height 816
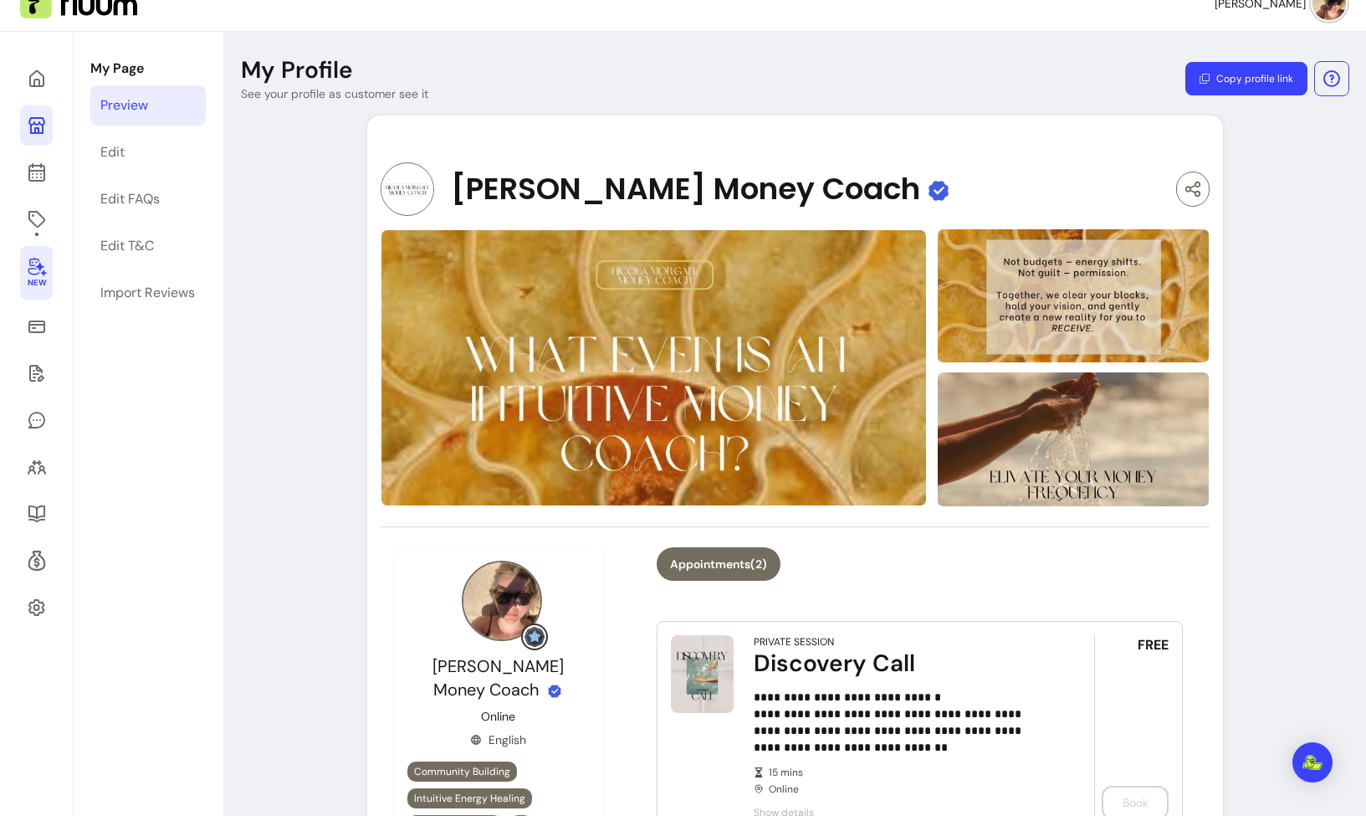
click at [37, 265] on icon at bounding box center [37, 266] width 20 height 20
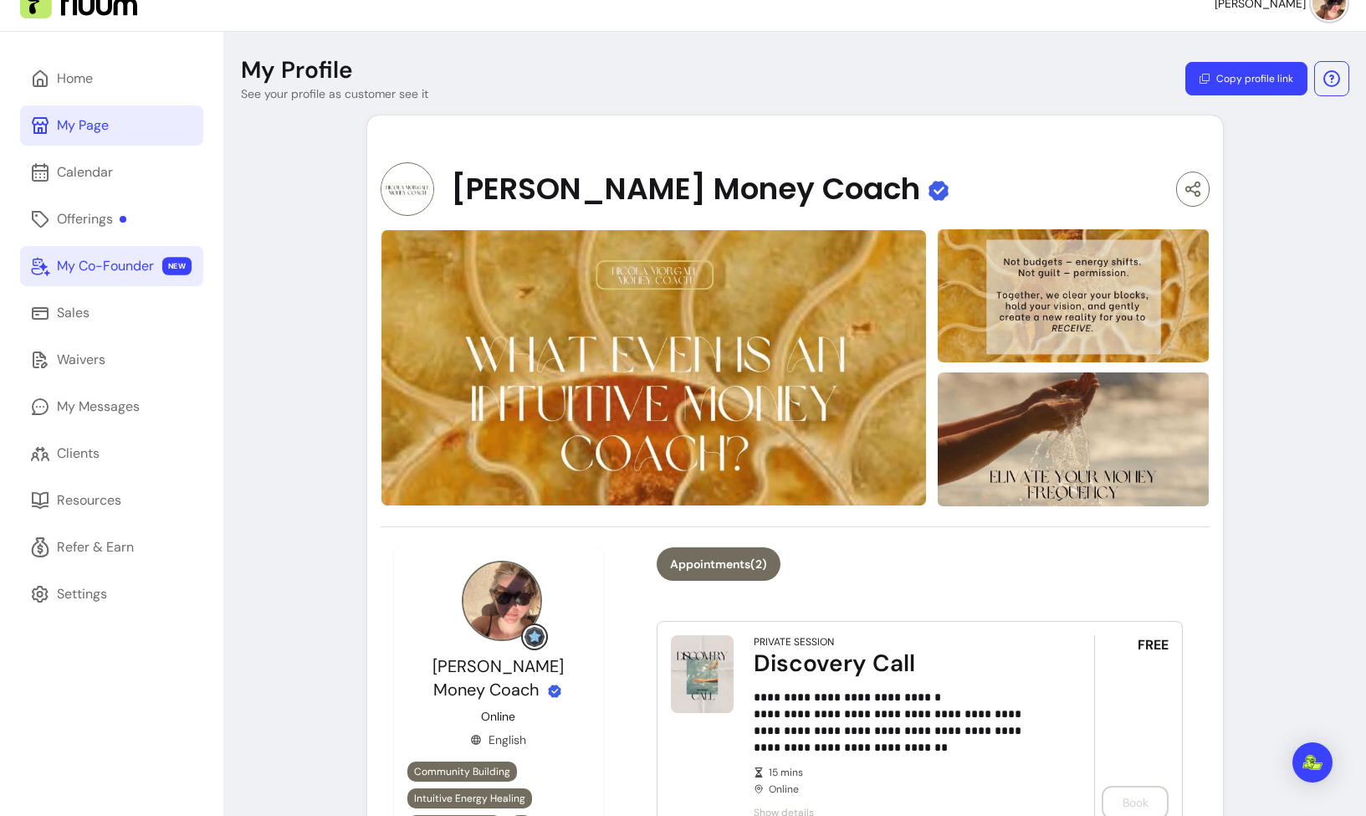
click at [39, 266] on icon at bounding box center [40, 266] width 20 height 20
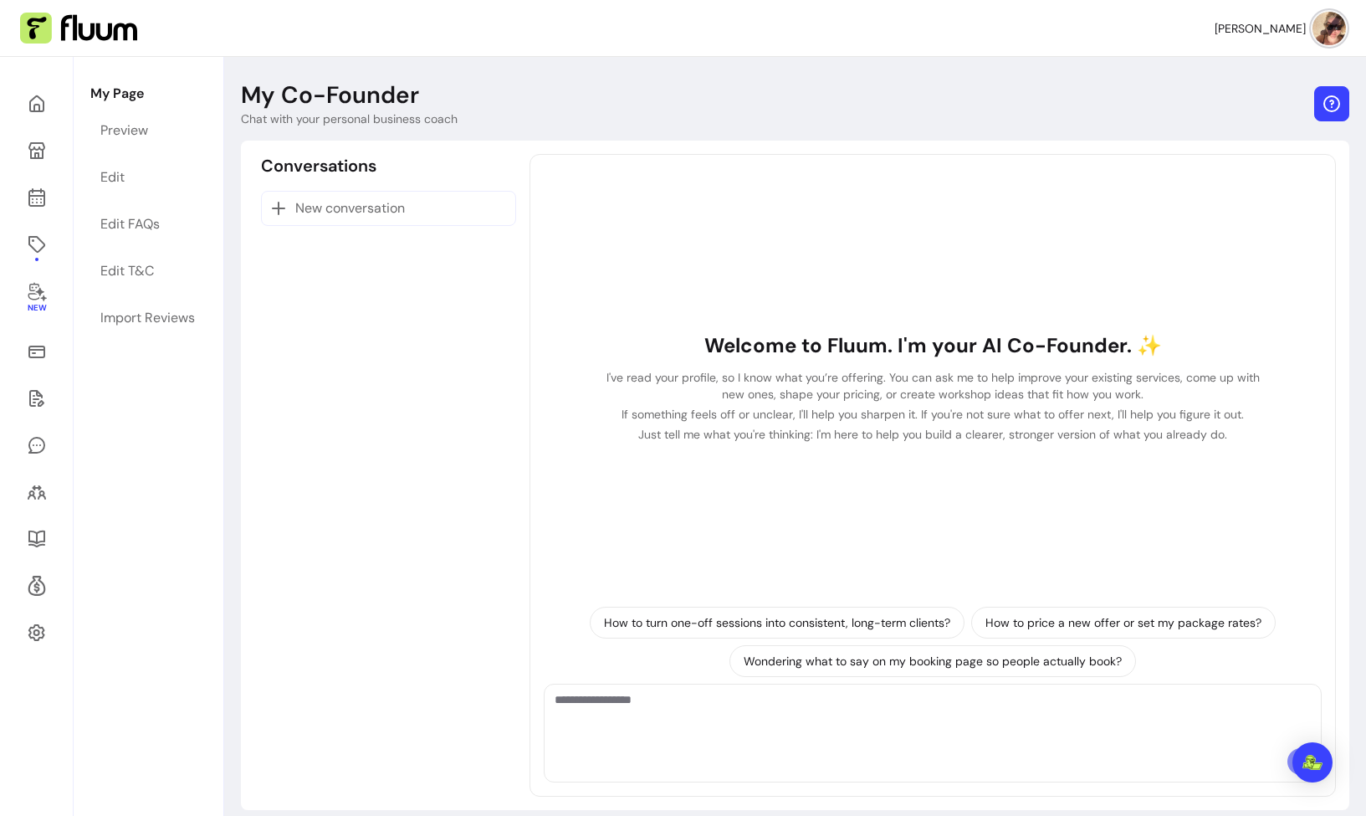
click at [1322, 112] on icon "button" at bounding box center [1332, 104] width 20 height 20
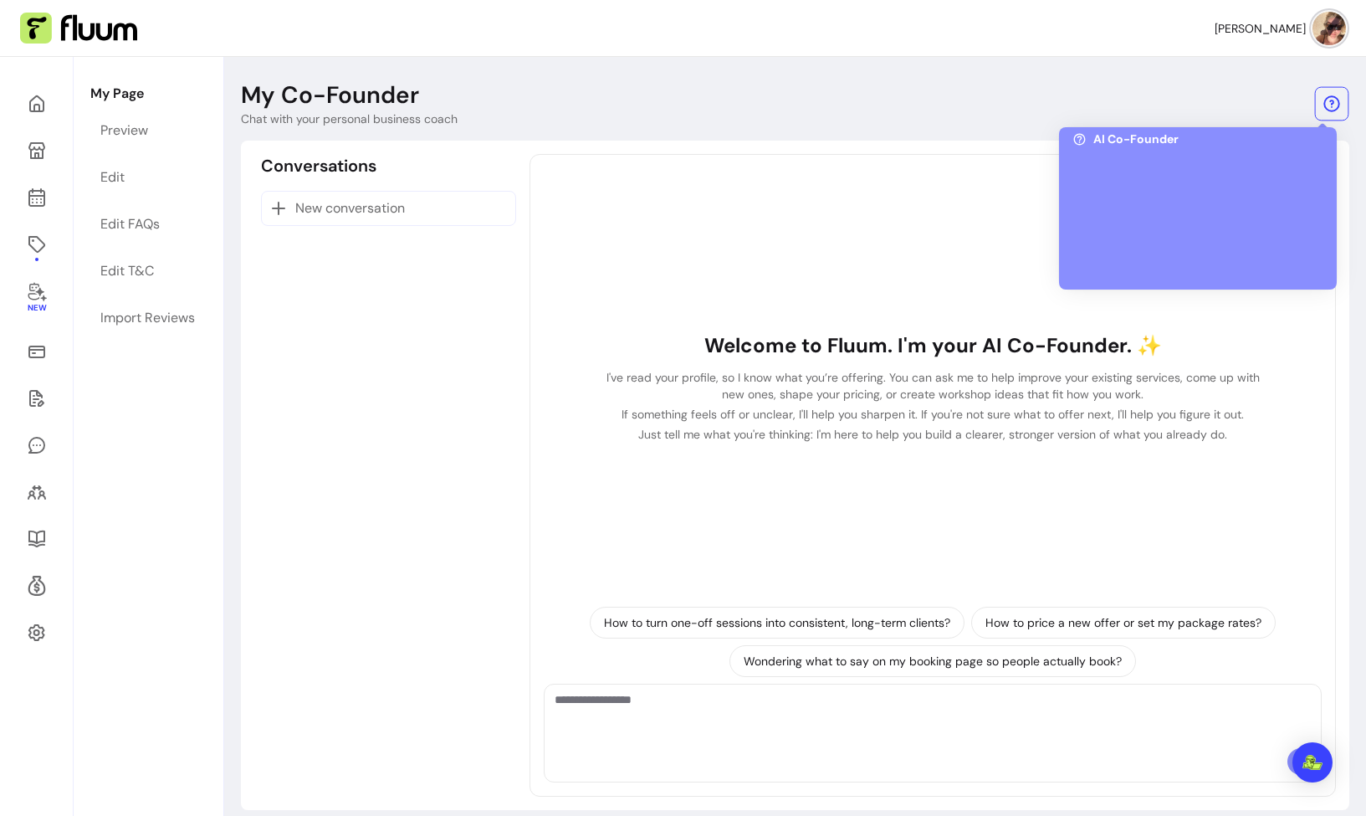
click at [1226, 91] on header "My Co-Founder Chat with your personal business coach" at bounding box center [795, 103] width 1109 height 47
click at [452, 315] on div "Conversations New conversation" at bounding box center [388, 475] width 269 height 643
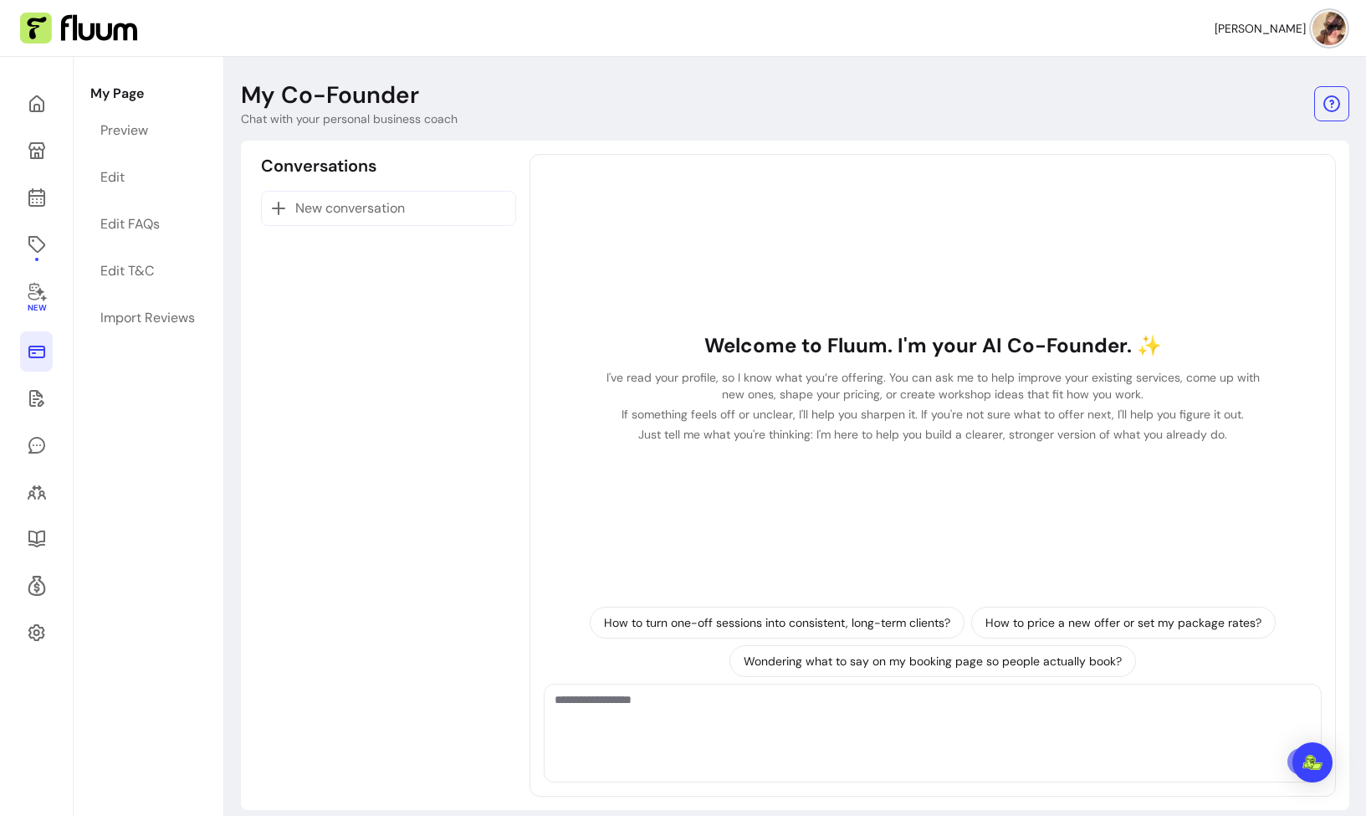
click at [23, 344] on link at bounding box center [36, 351] width 33 height 40
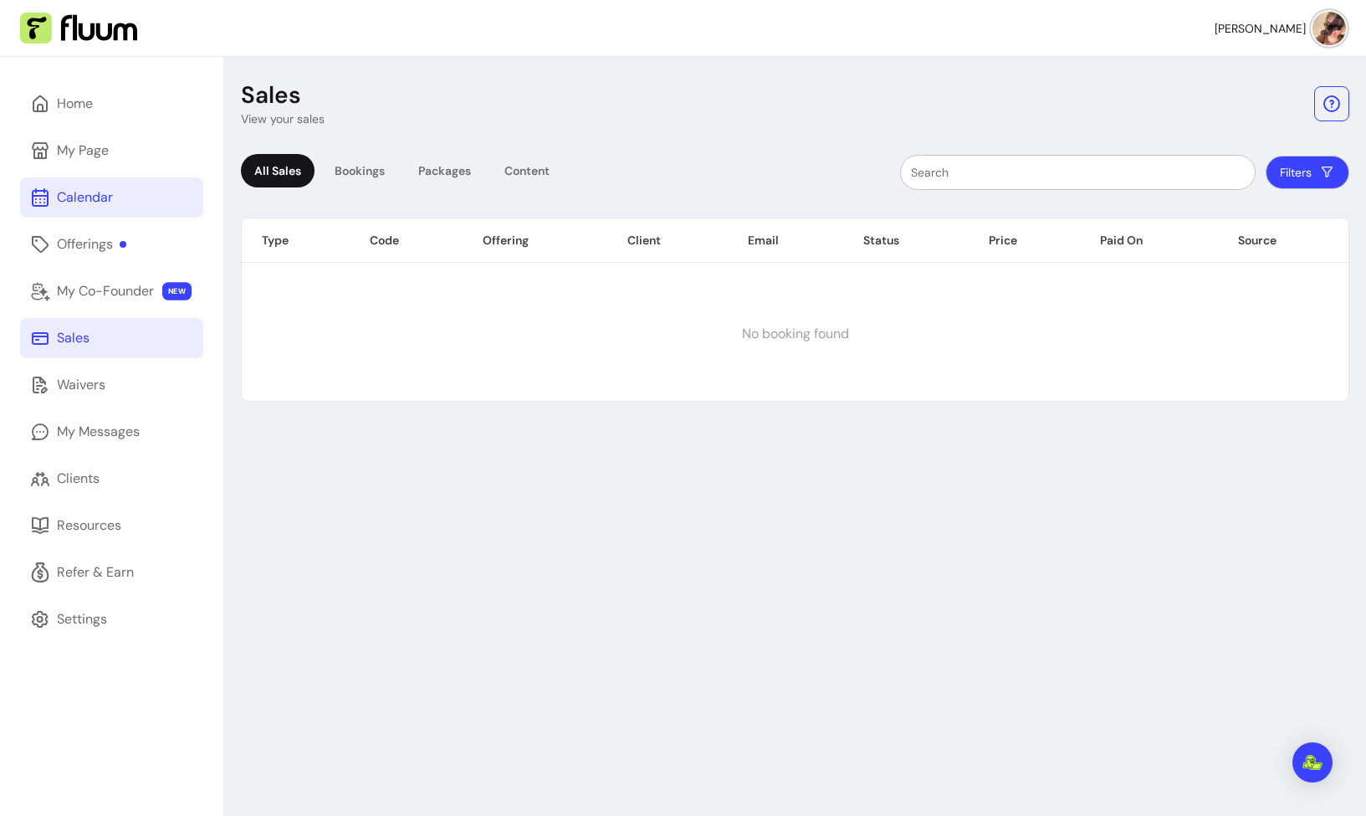
click at [142, 205] on link "Calendar" at bounding box center [111, 197] width 183 height 40
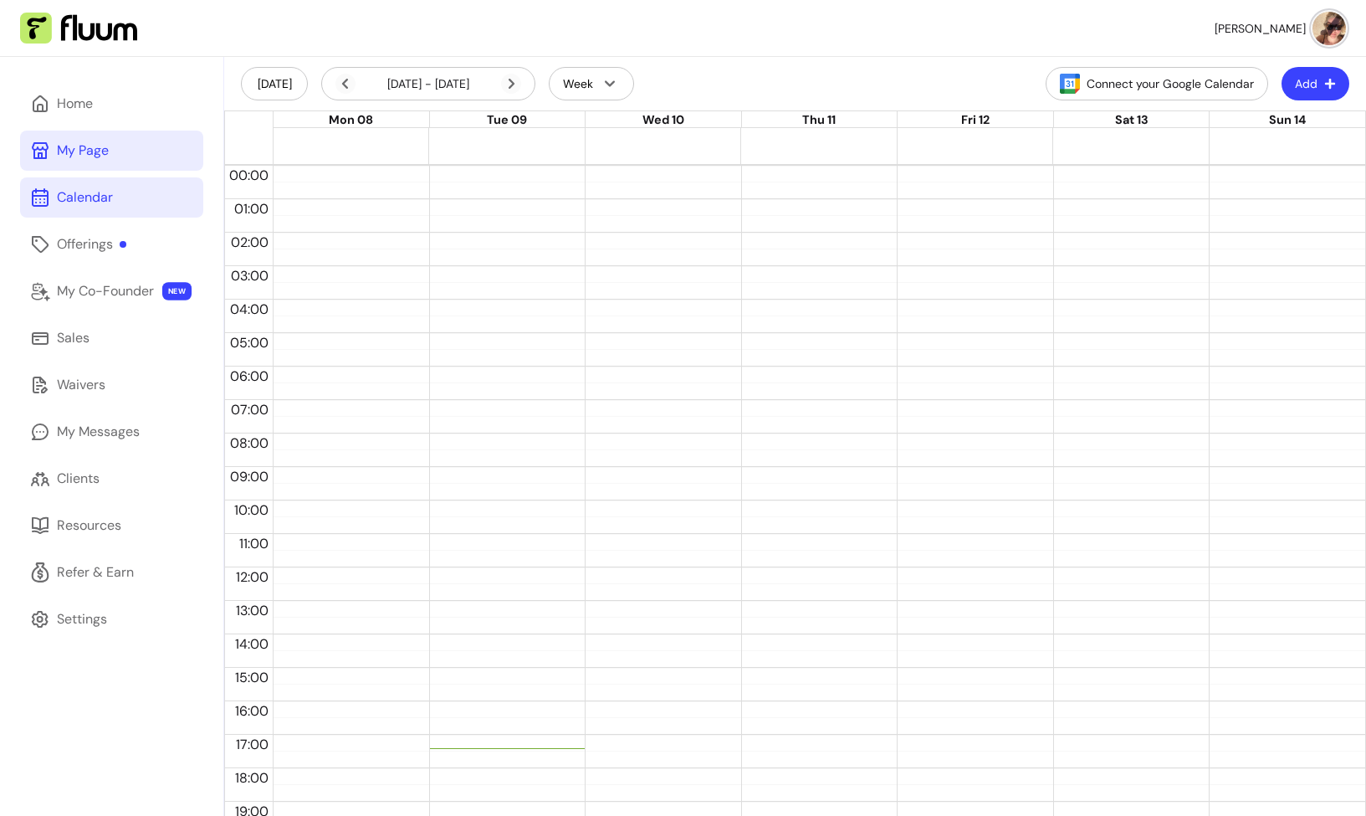
click at [113, 163] on link "My Page" at bounding box center [111, 151] width 183 height 40
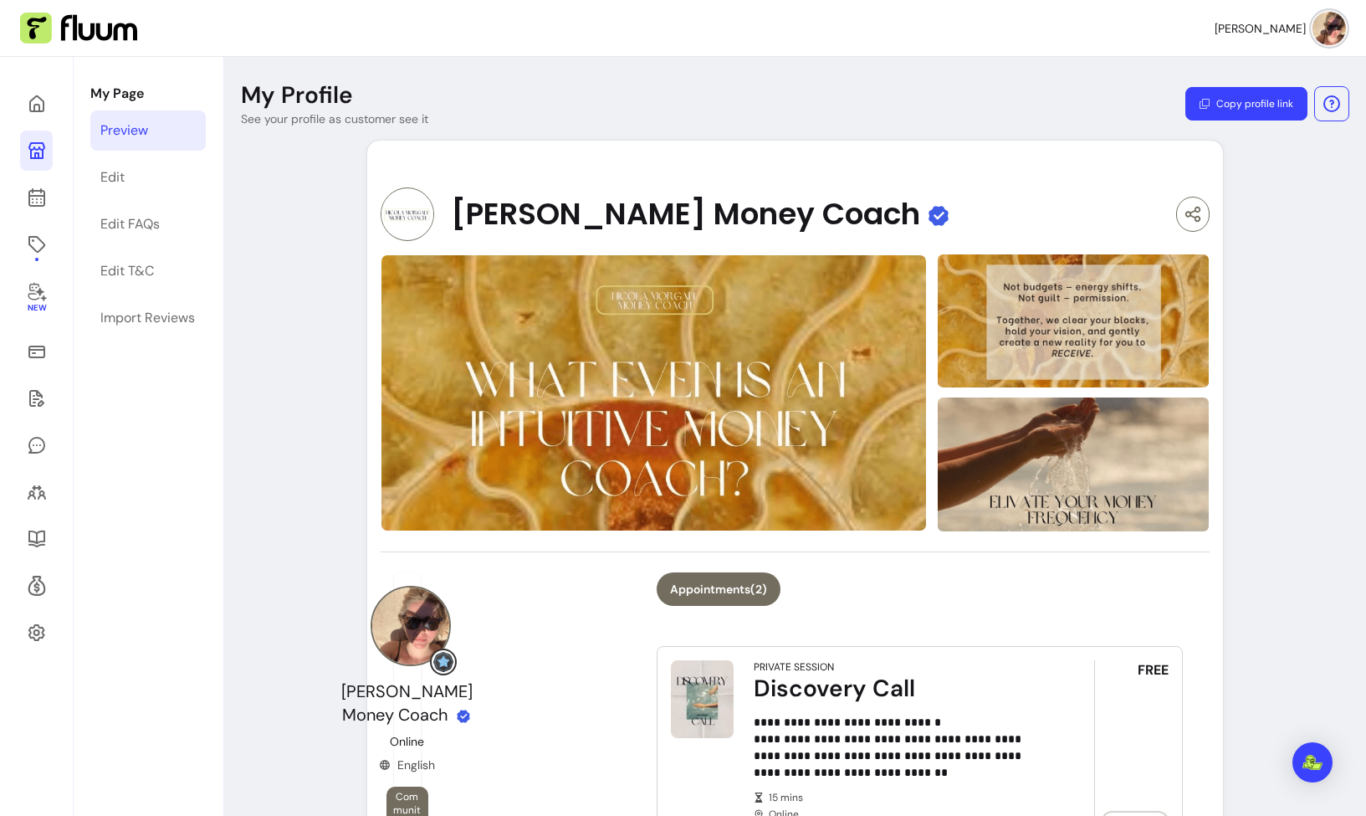
click at [130, 136] on div "Preview" at bounding box center [124, 130] width 48 height 20
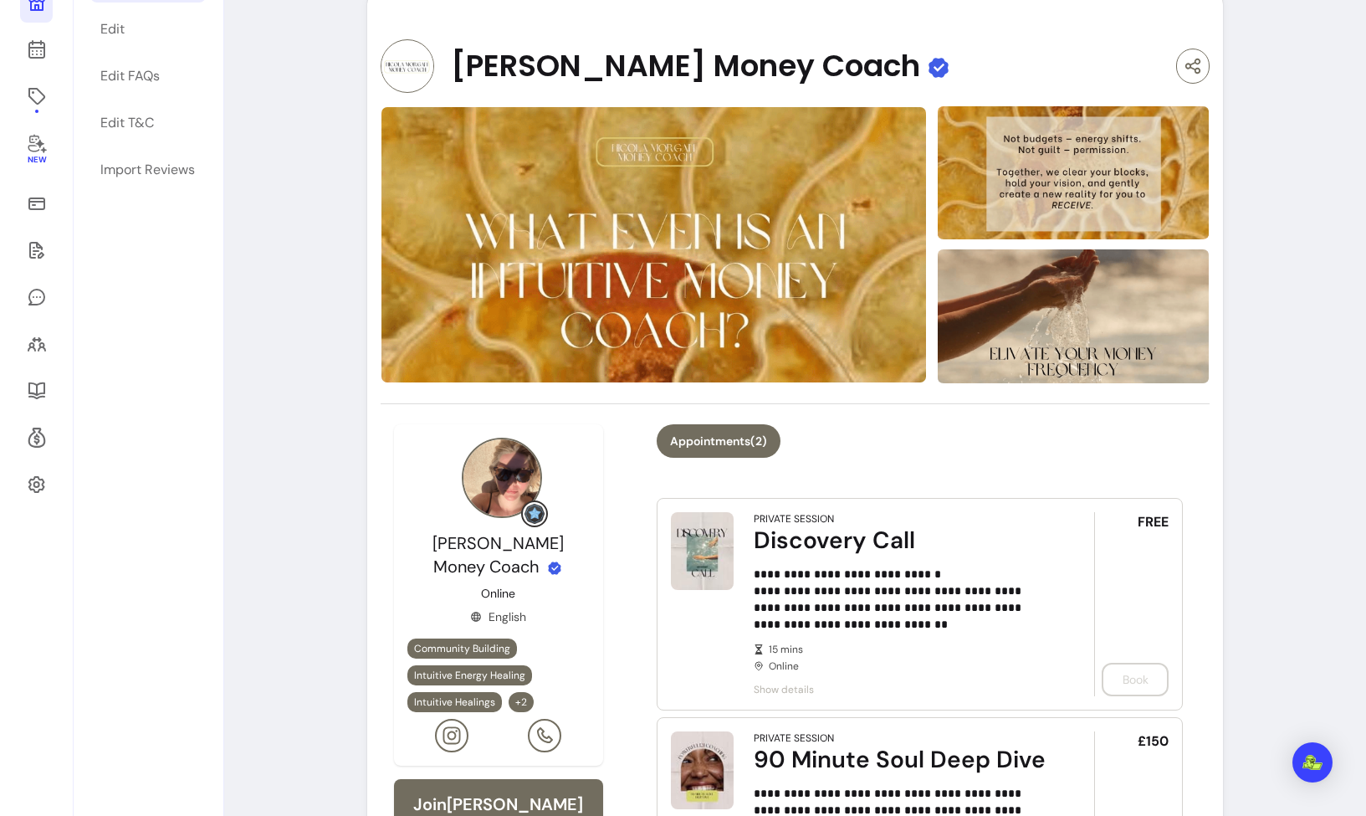
scroll to position [90, 0]
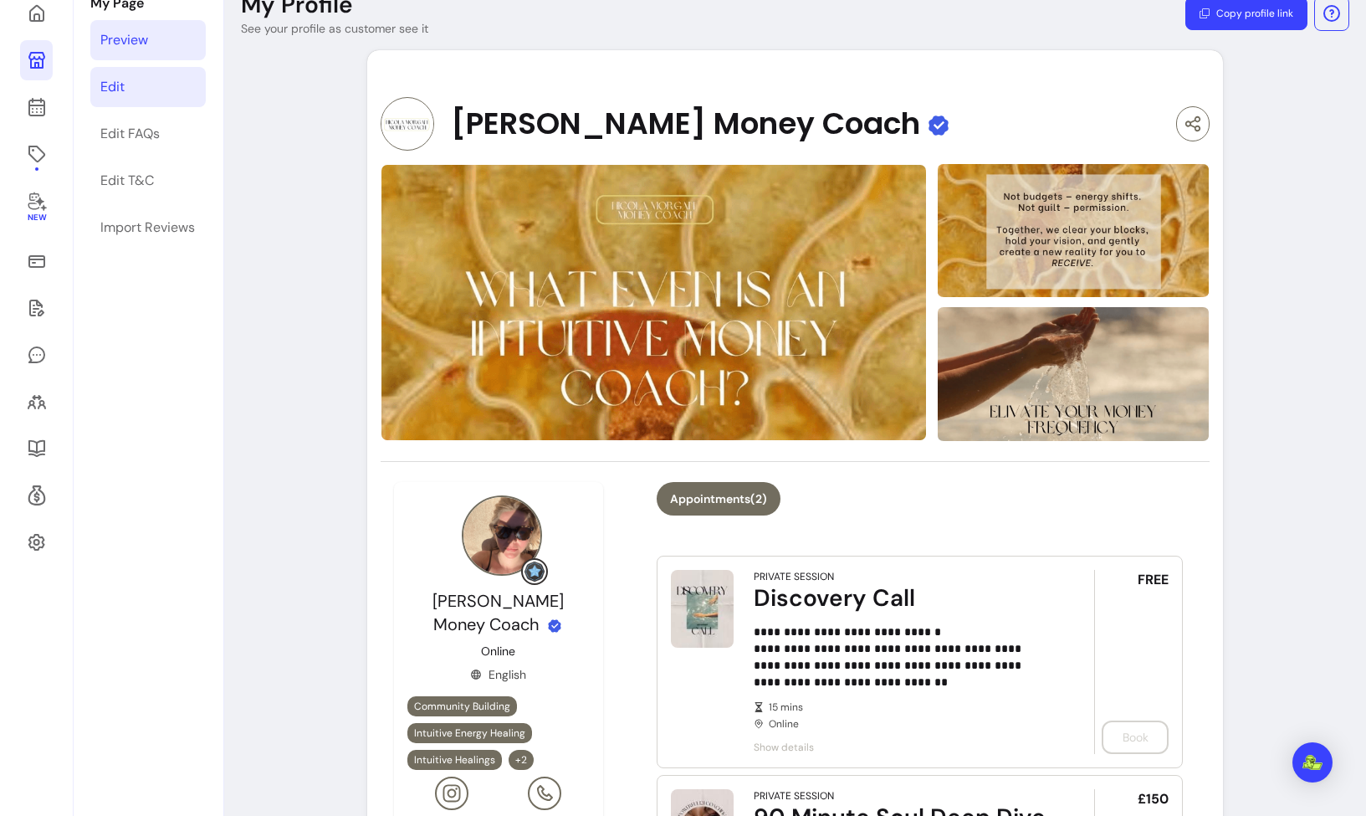
click at [123, 95] on div "Edit" at bounding box center [112, 87] width 24 height 20
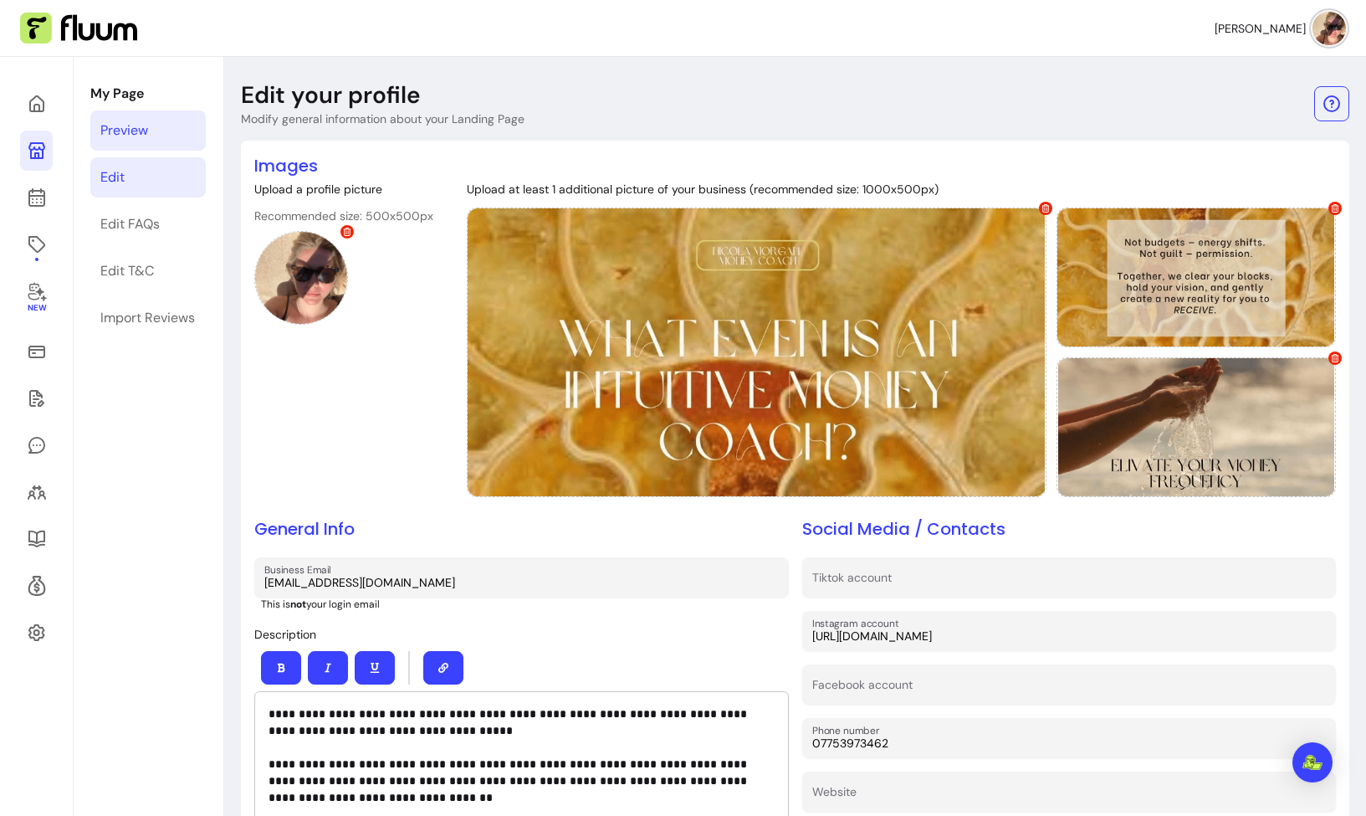
click at [168, 136] on link "Preview" at bounding box center [147, 130] width 115 height 40
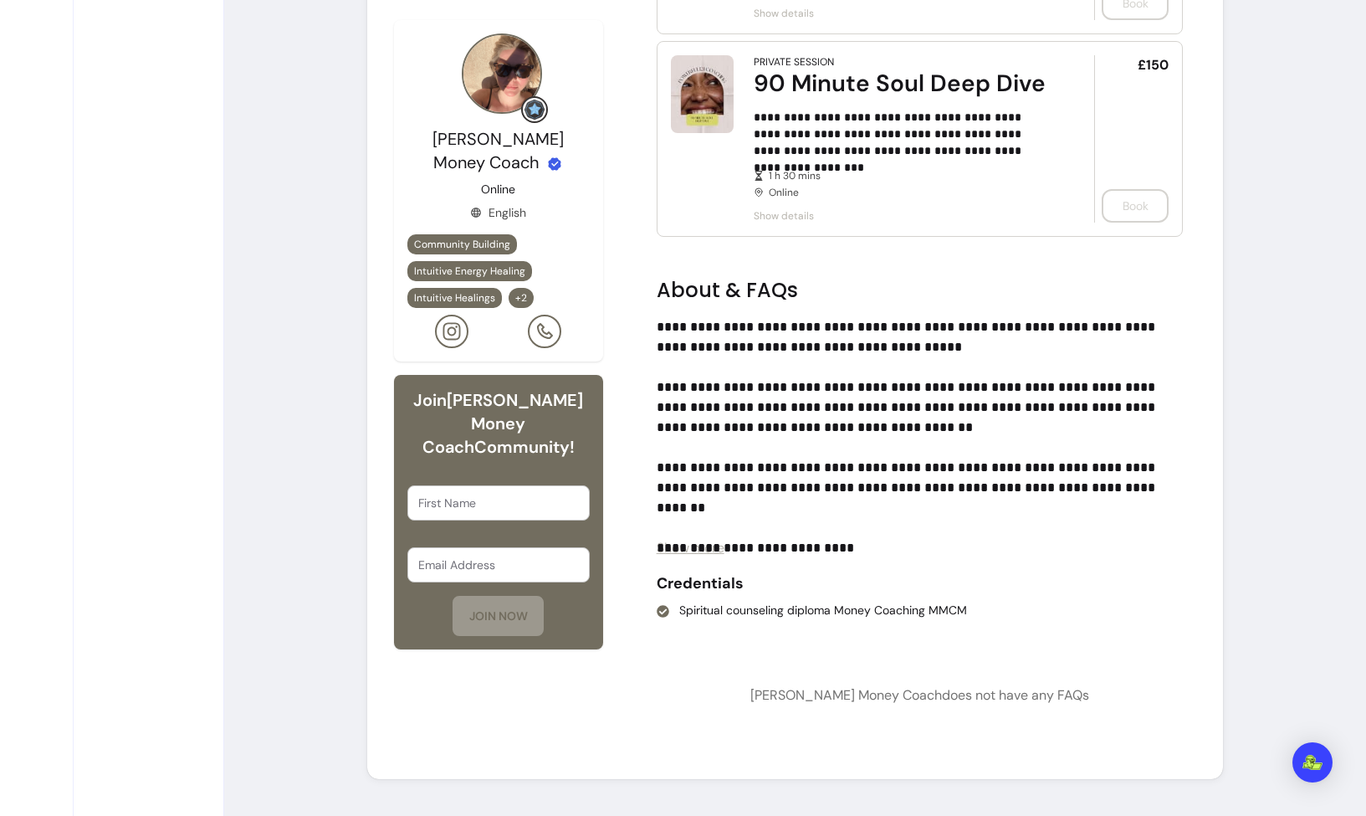
scroll to position [482, 0]
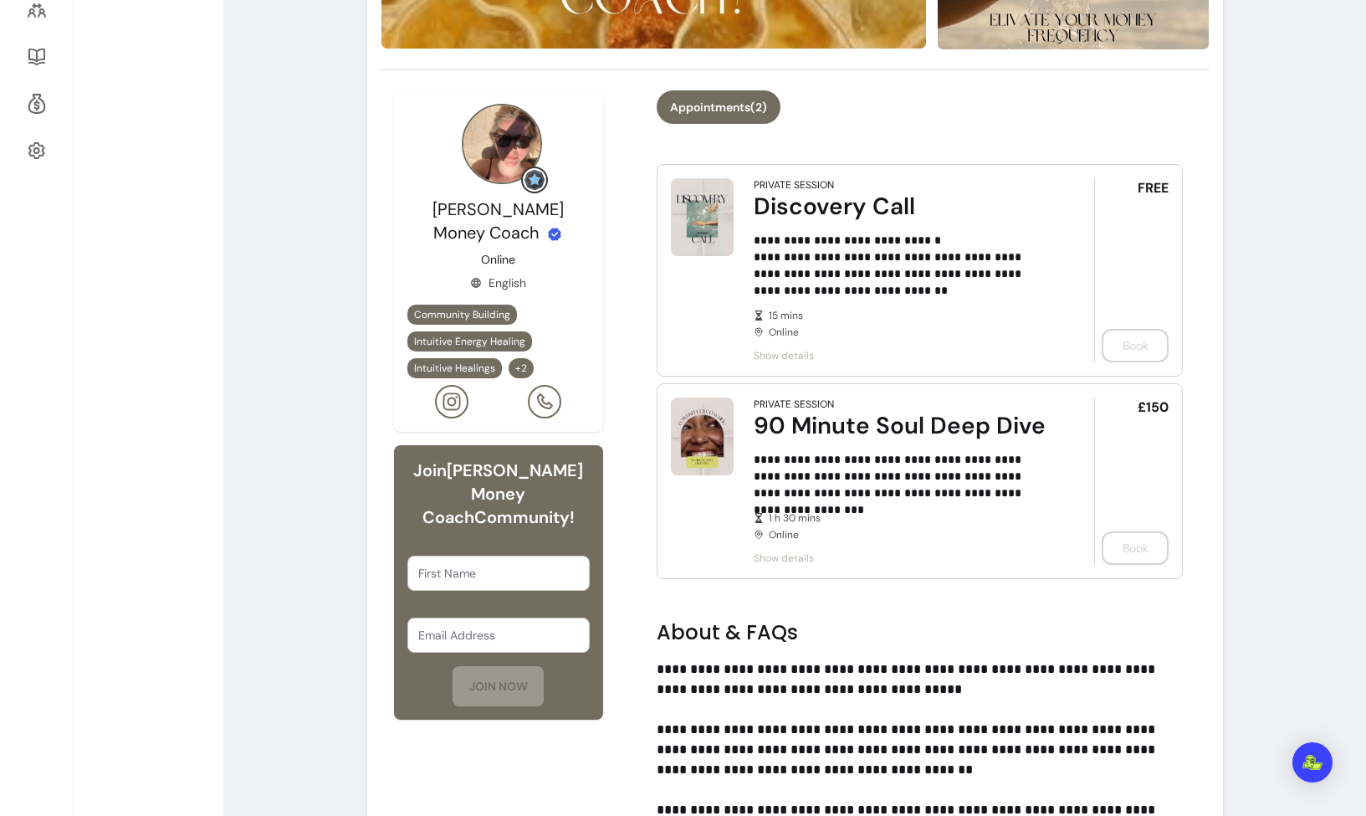
click at [1030, 340] on div "**********" at bounding box center [901, 270] width 295 height 184
click at [1111, 350] on div "FREE Book" at bounding box center [1131, 270] width 74 height 184
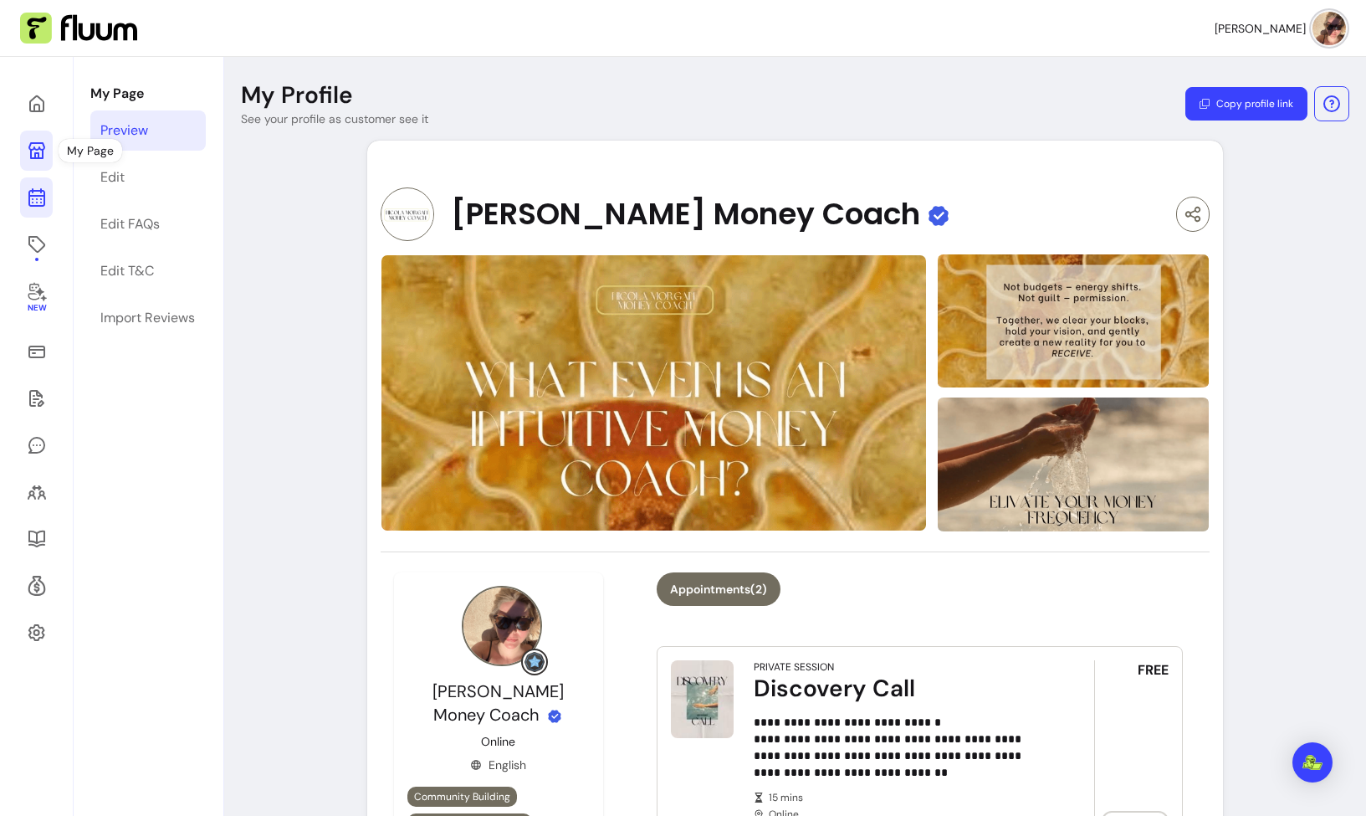
click at [44, 199] on icon at bounding box center [37, 131] width 284 height 238
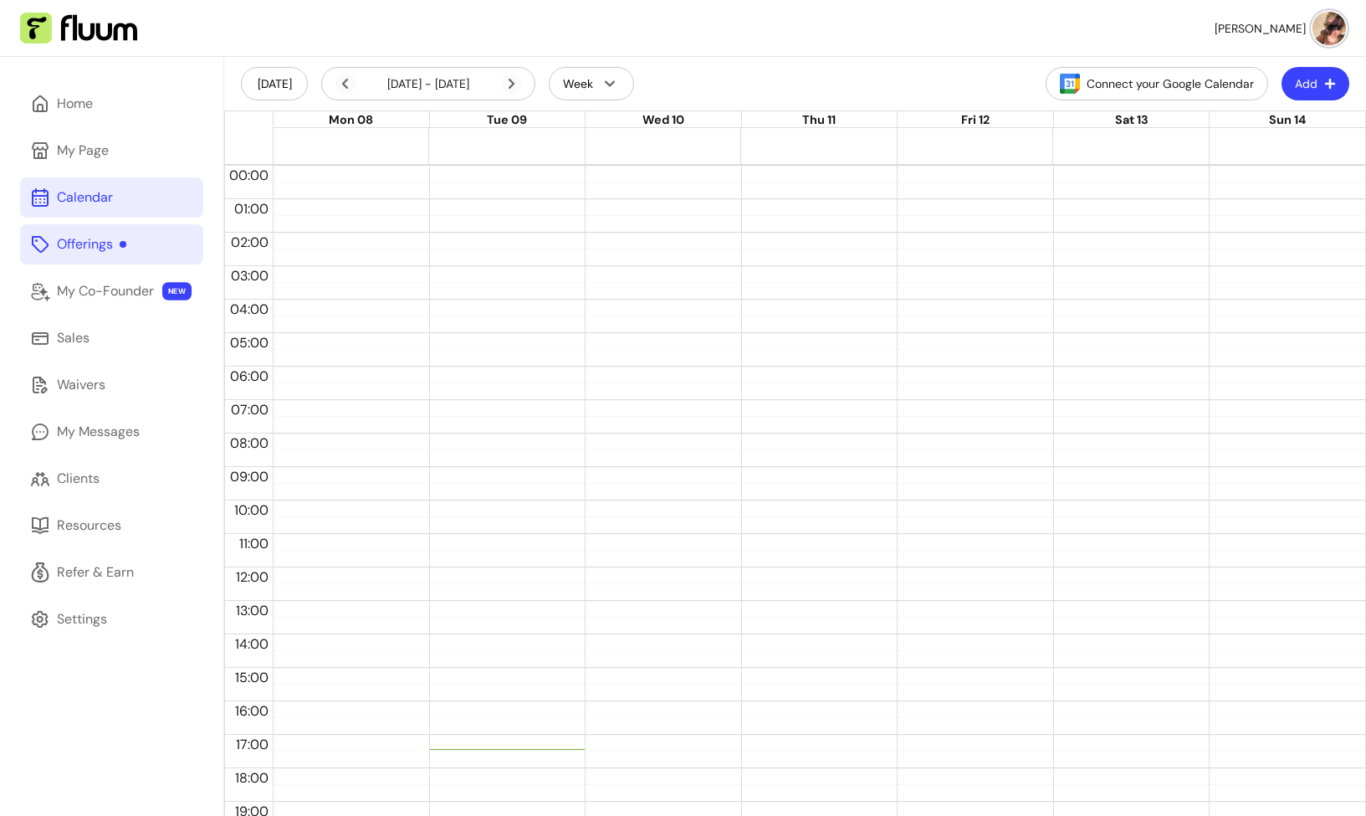
click at [100, 261] on link "Offerings" at bounding box center [111, 244] width 183 height 40
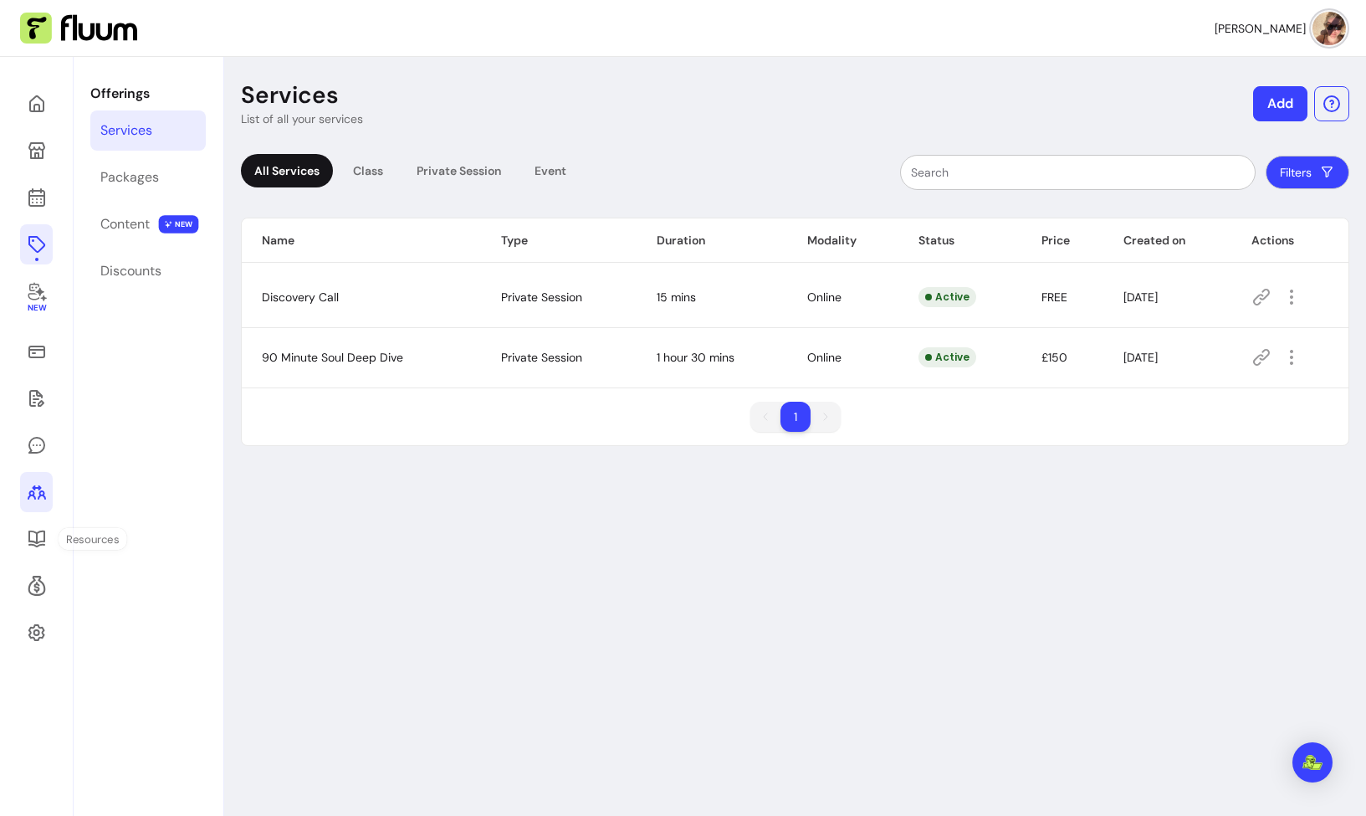
click at [25, 497] on link at bounding box center [36, 492] width 33 height 40
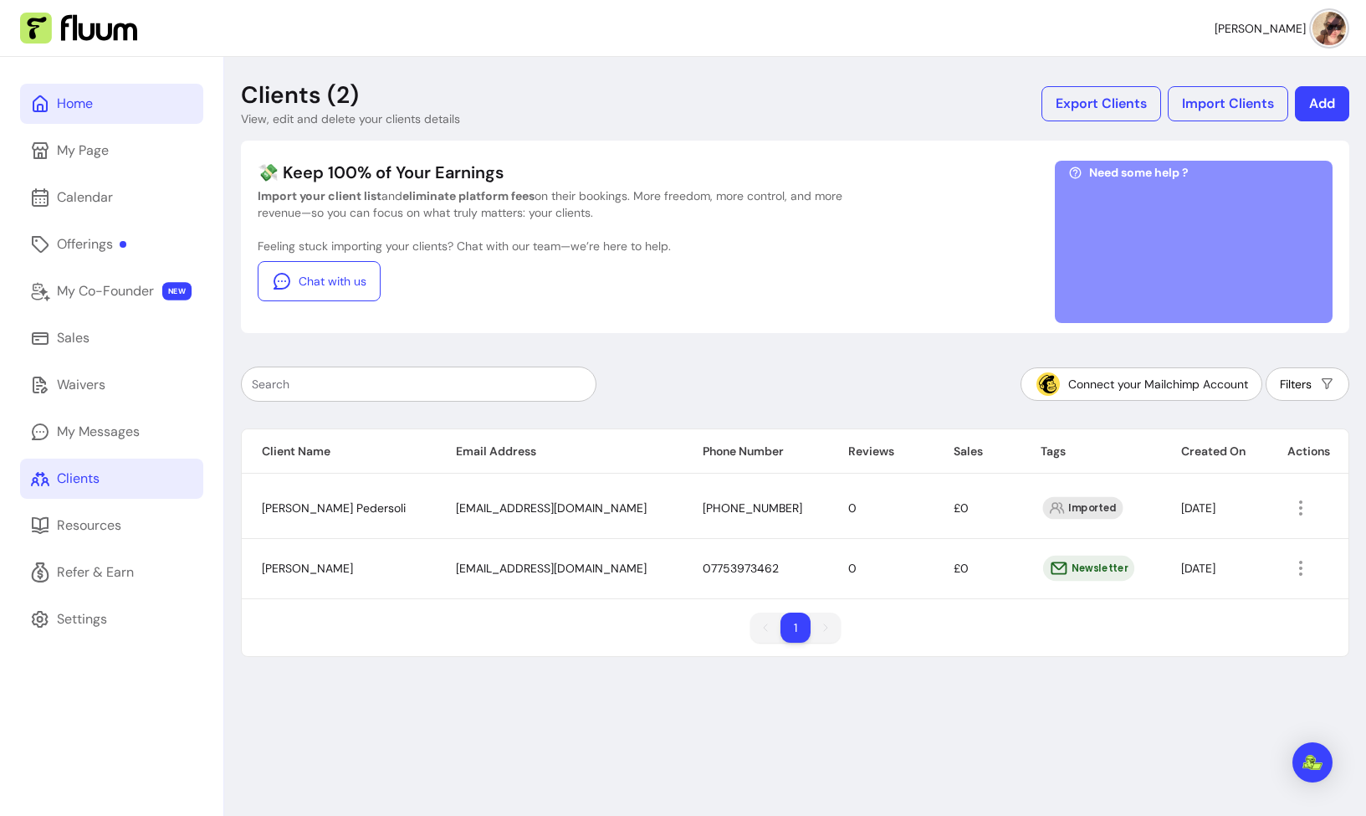
click at [95, 95] on link "Home" at bounding box center [111, 104] width 183 height 40
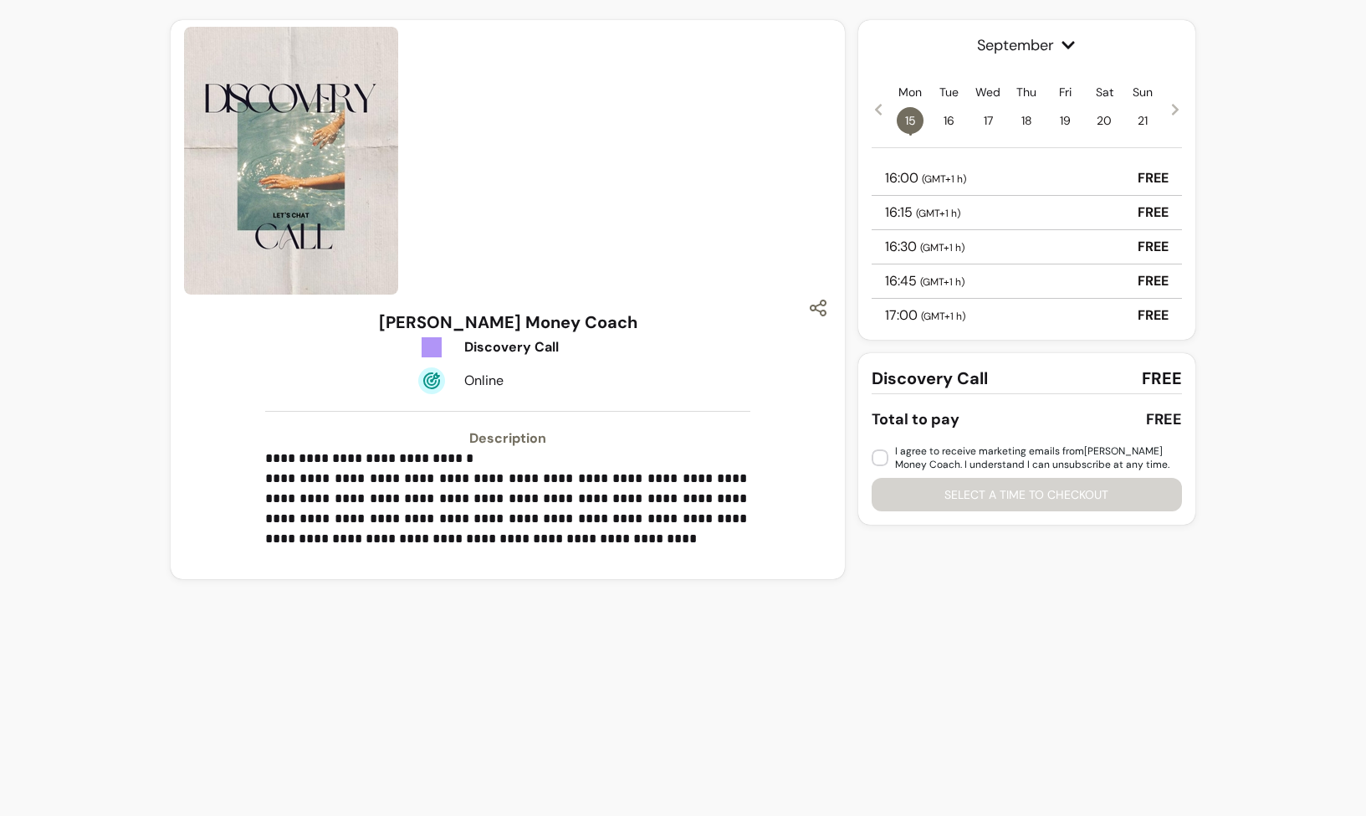
click at [986, 245] on div "16:30 ( GMT+1 h ) FREE" at bounding box center [1027, 247] width 310 height 34
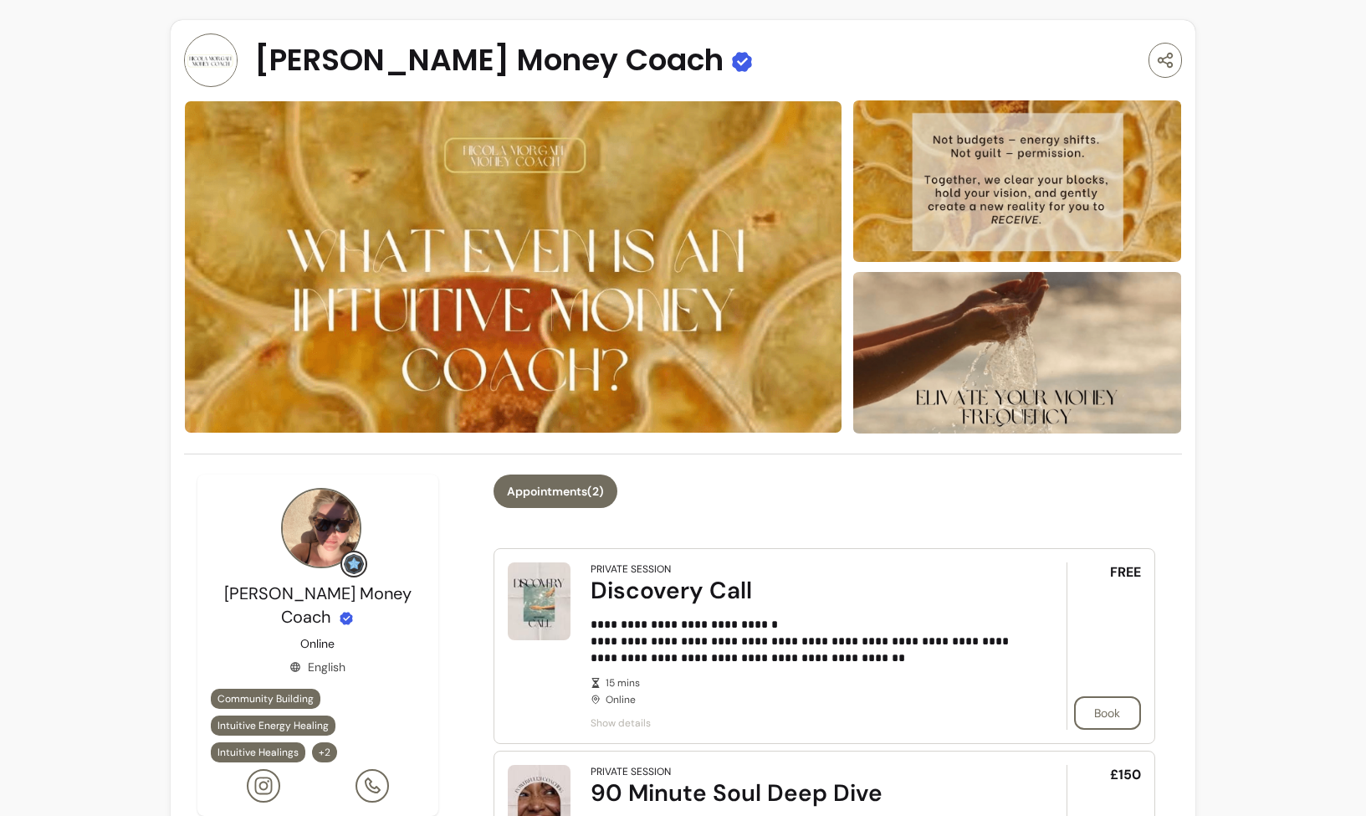
scroll to position [574, 0]
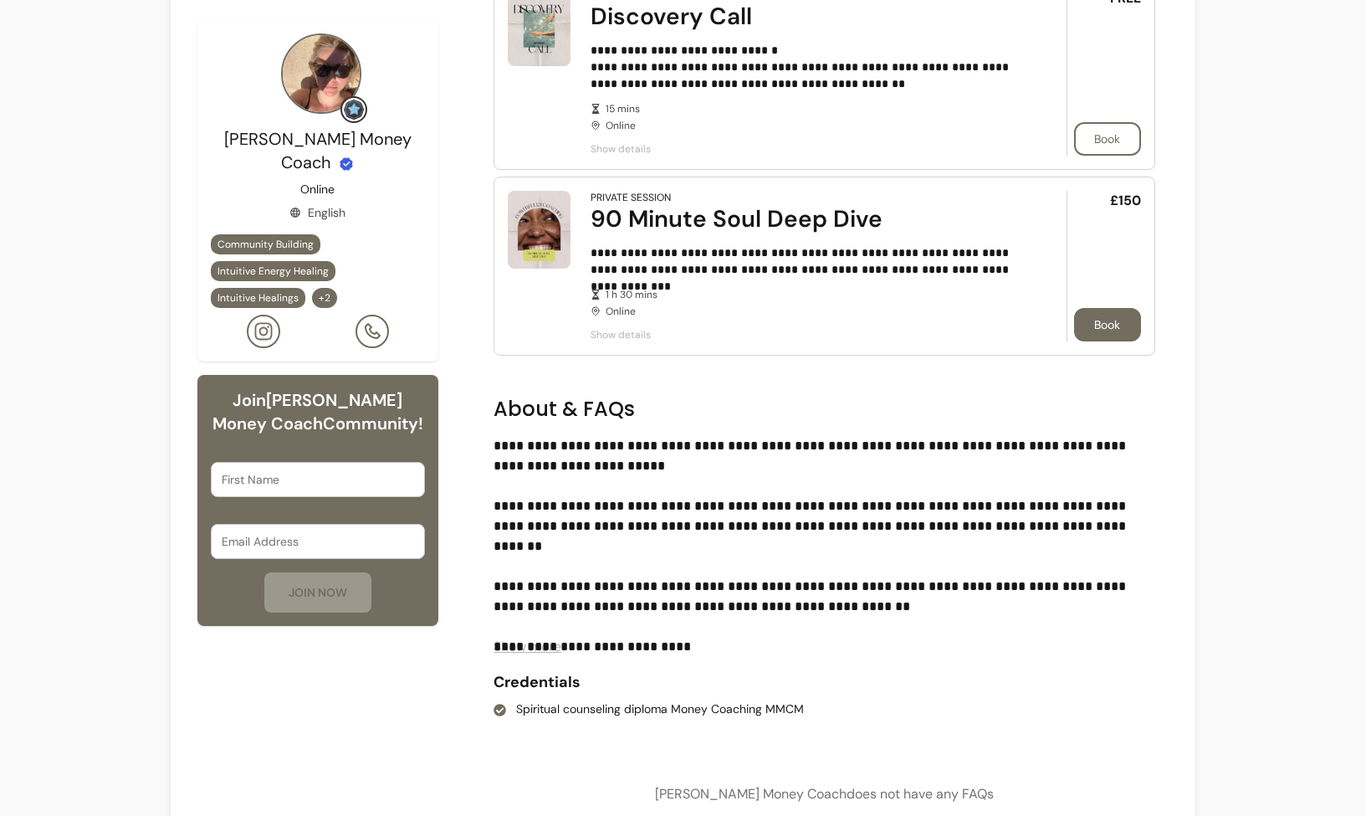
click at [1101, 315] on button "Book" at bounding box center [1107, 324] width 67 height 33
